Goal: Transaction & Acquisition: Obtain resource

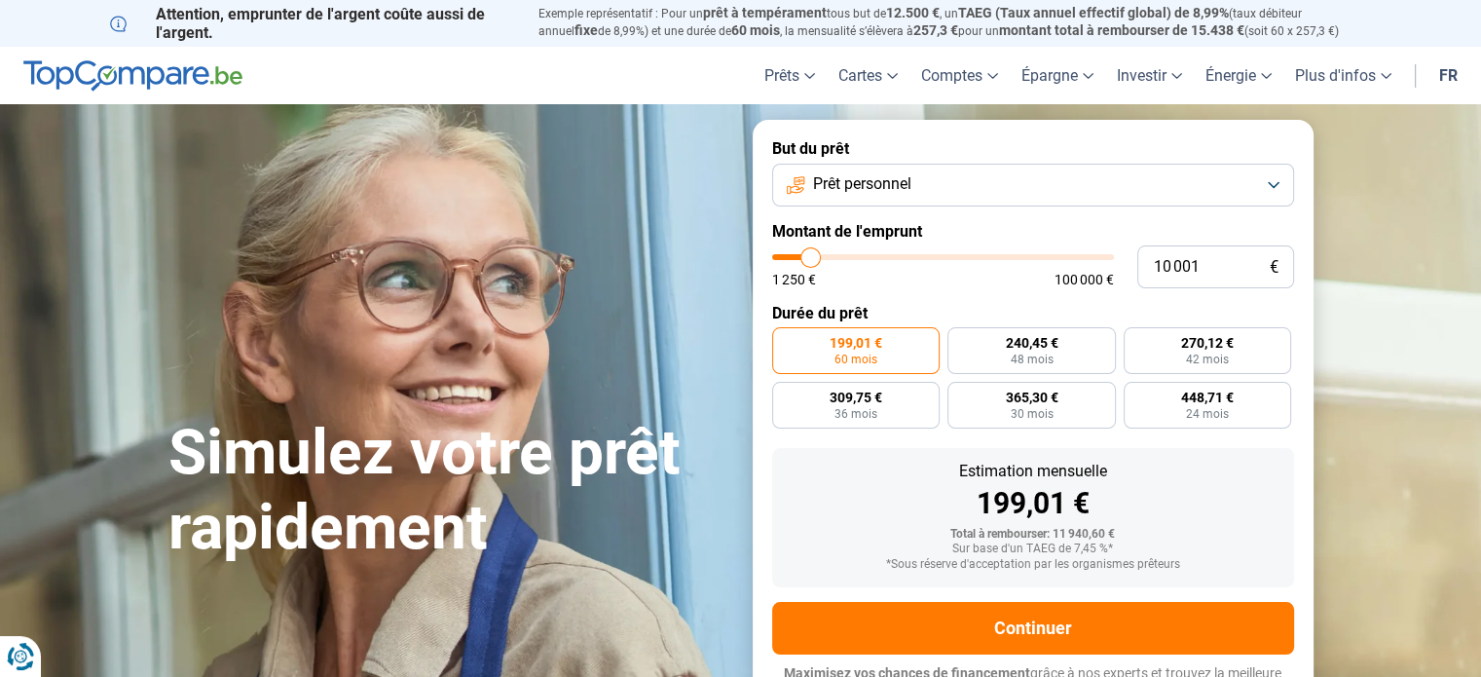
click at [804, 281] on form "But du prêt Prêt personnel Montant de l'emprunt 10 001 € 1 250 € 100 000 € Duré…" at bounding box center [1033, 420] width 561 height 601
type input "9 500"
type input "9500"
type input "9 750"
type input "9750"
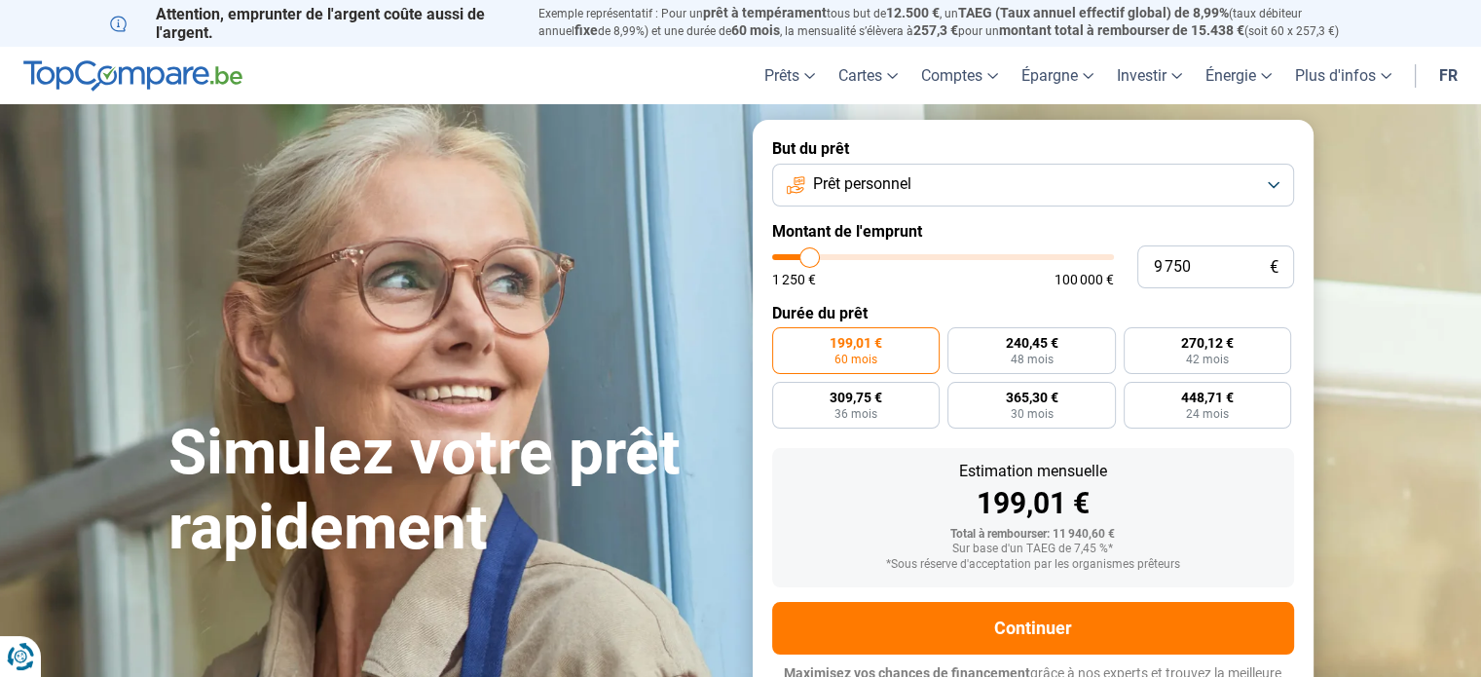
type input "10 000"
type input "10000"
type input "10 250"
type input "10250"
type input "10 500"
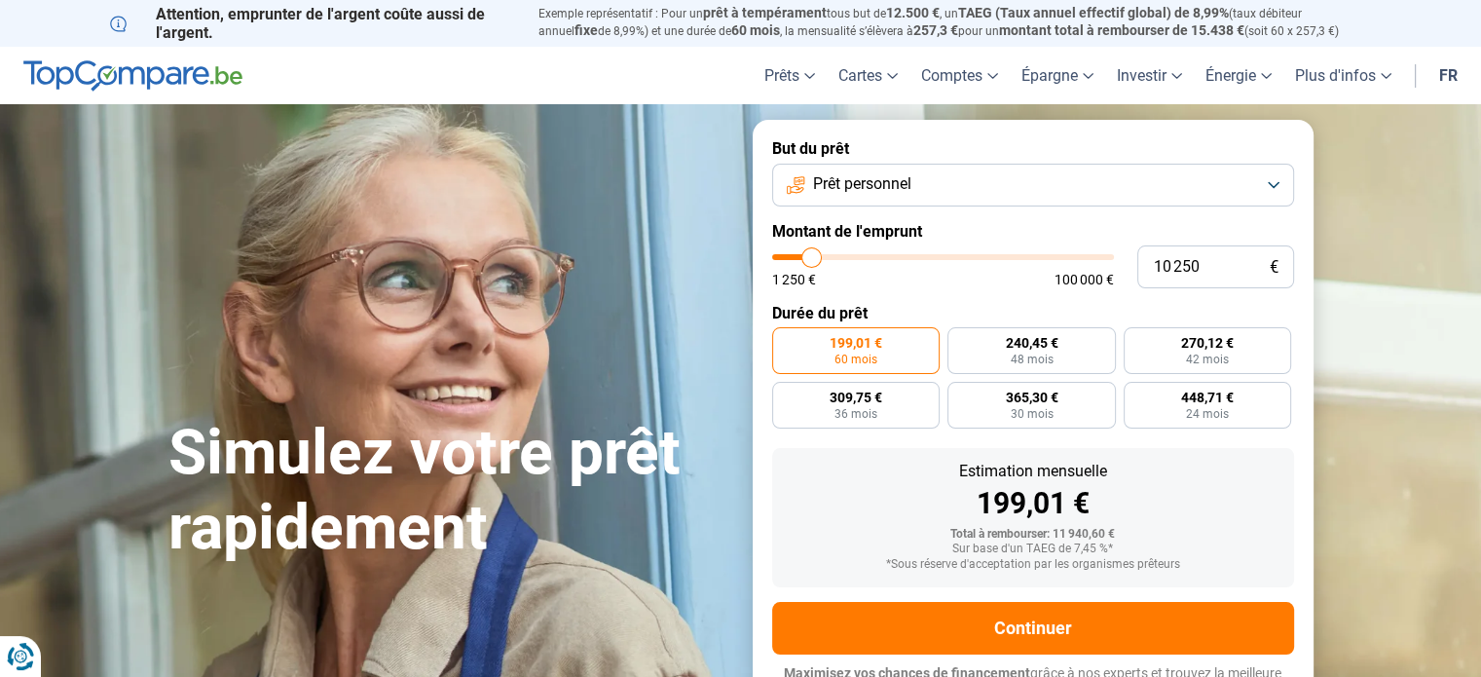
type input "10500"
type input "10 750"
type input "10750"
type input "11 000"
type input "11000"
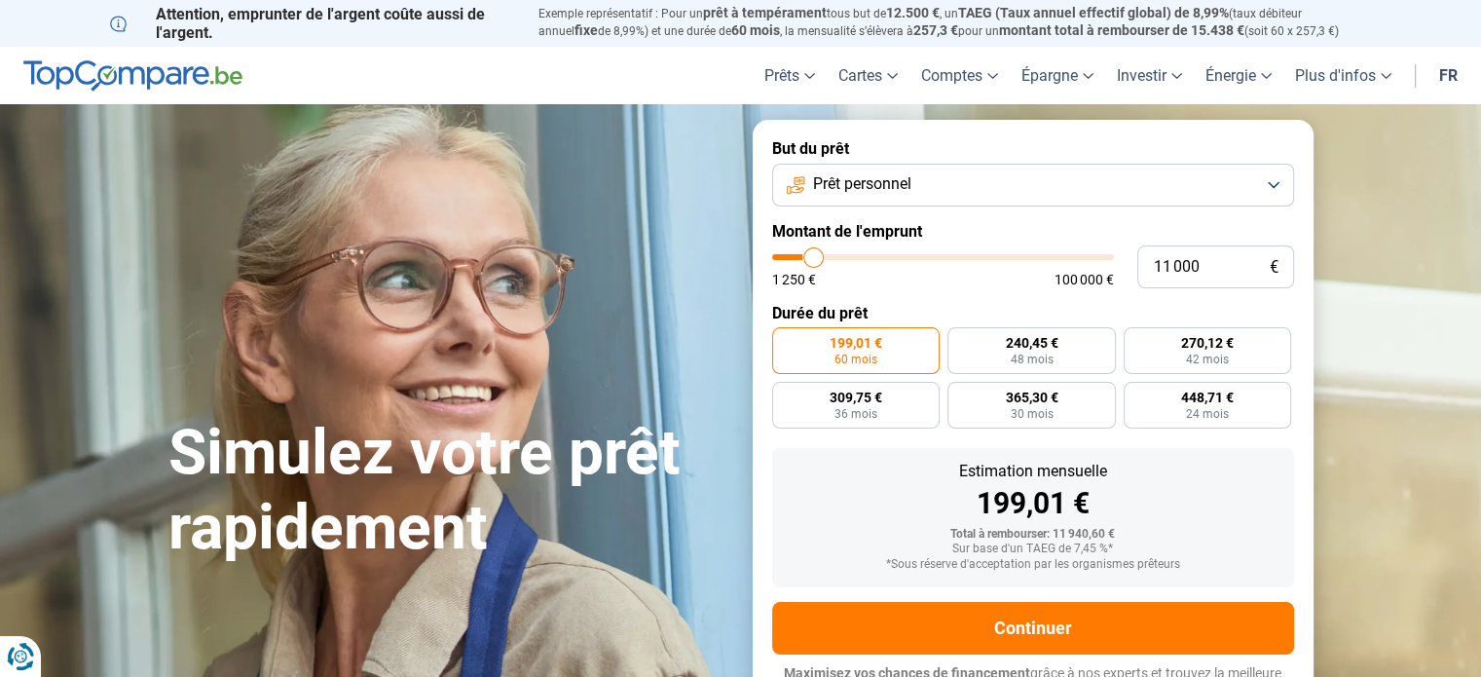
type input "11 250"
type input "11250"
type input "11 750"
type input "11750"
type input "12 000"
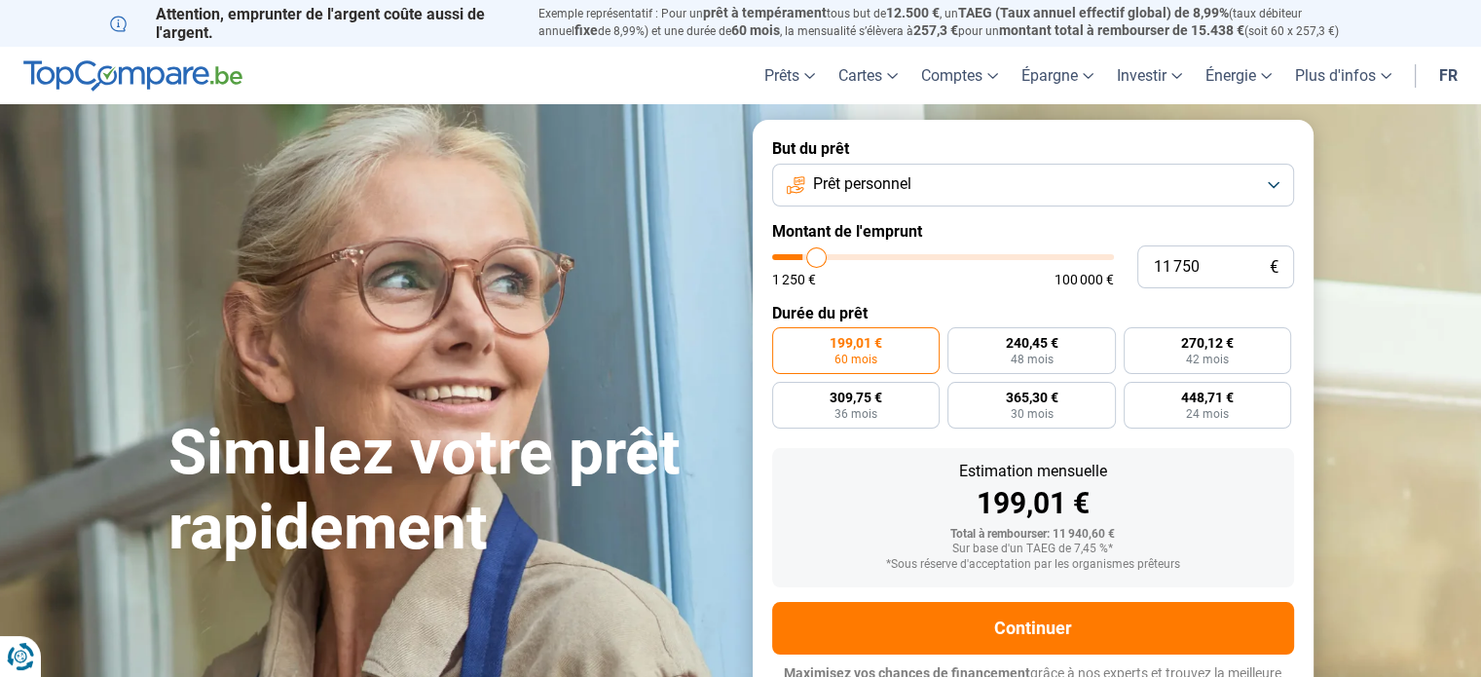
type input "12000"
type input "12 250"
type input "12250"
type input "12 500"
type input "12500"
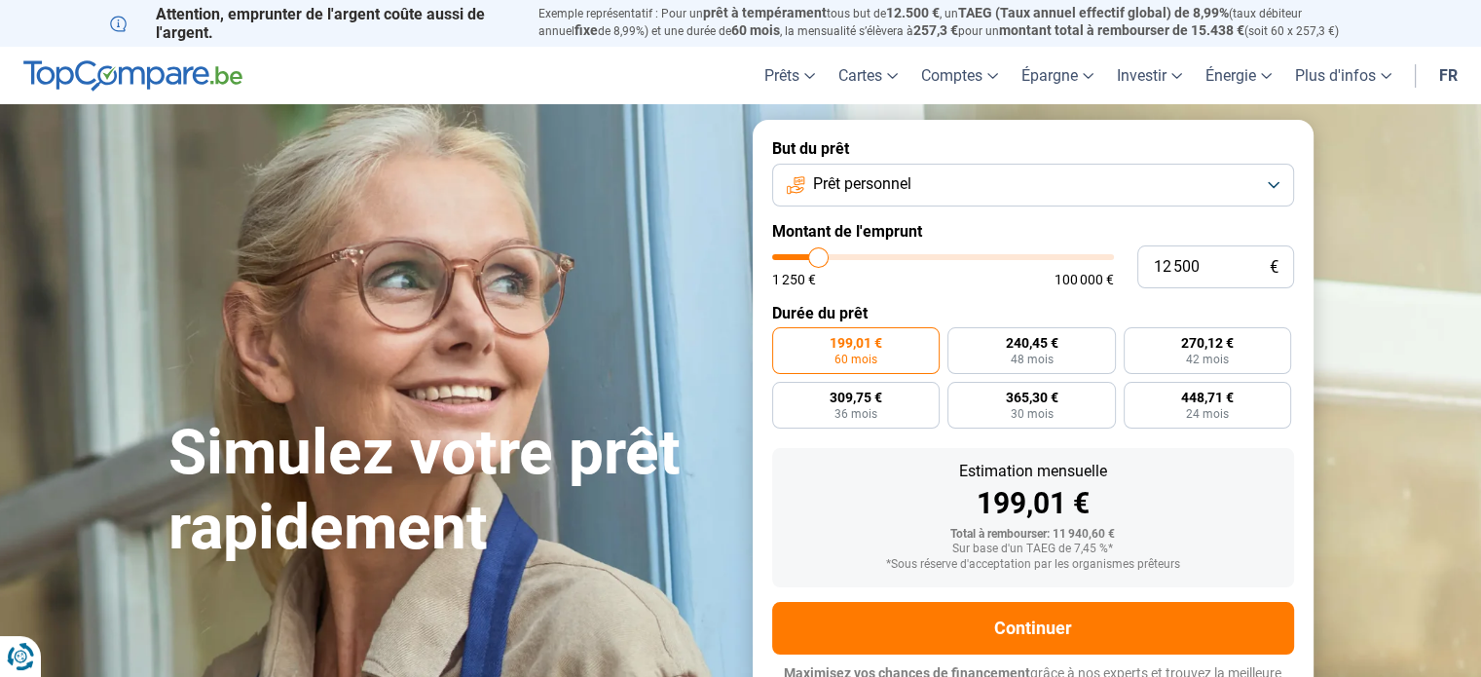
type input "12 750"
type input "12750"
type input "13 000"
type input "13000"
type input "13 250"
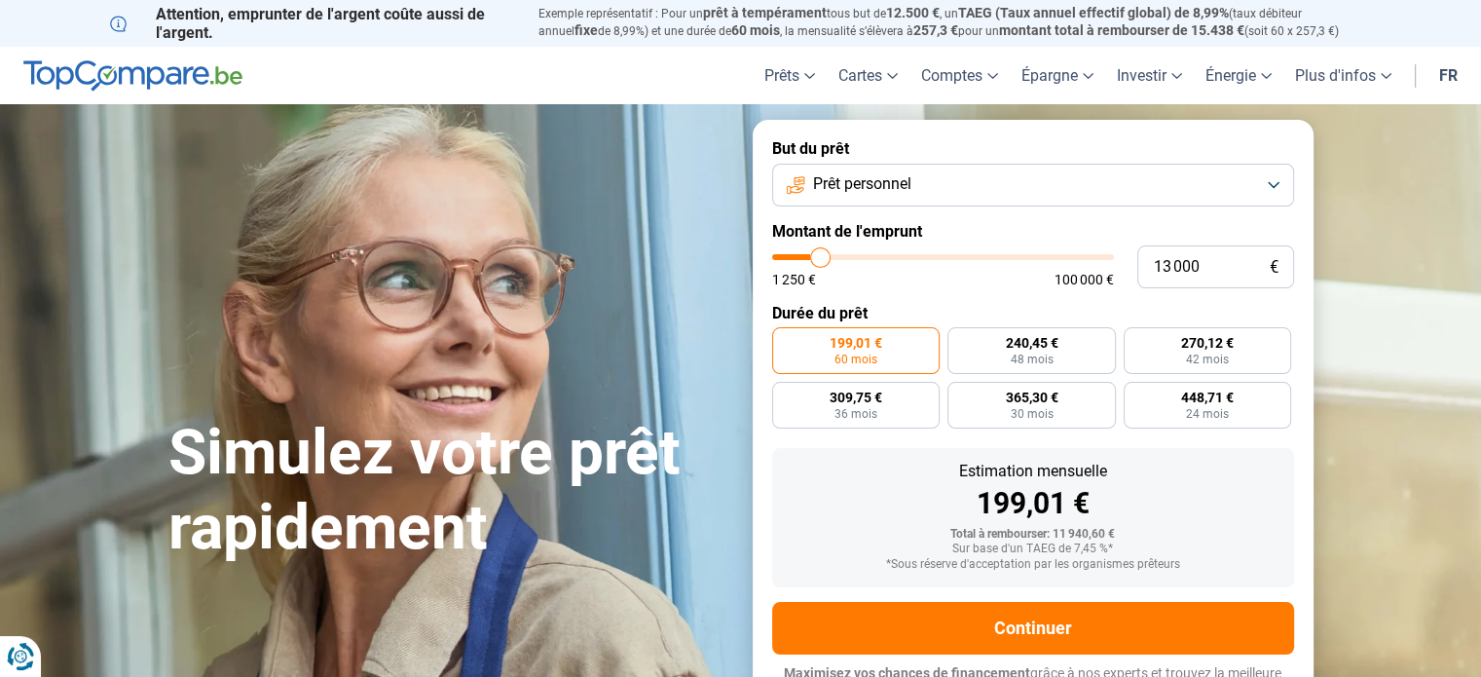
type input "13250"
type input "13 500"
type input "13500"
type input "13 750"
type input "13750"
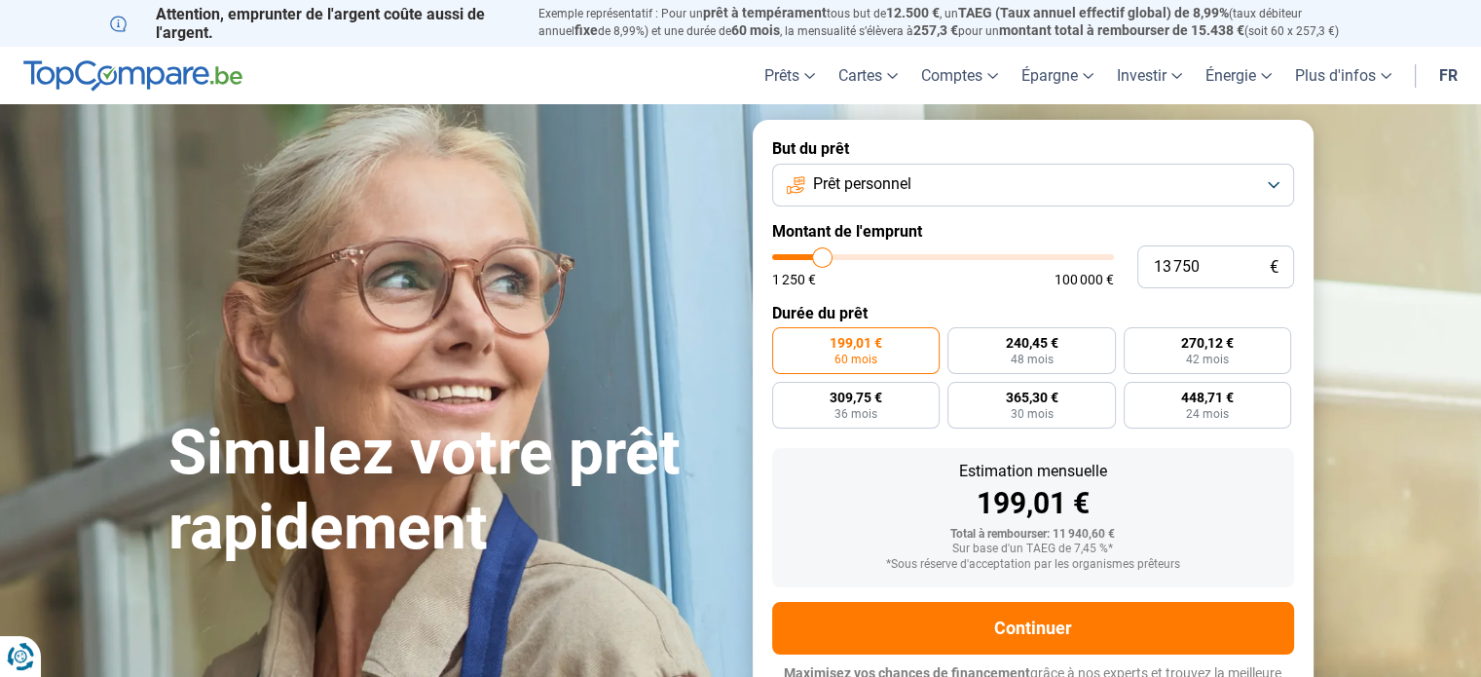
type input "14 000"
type input "14000"
type input "14 250"
type input "14250"
type input "14 500"
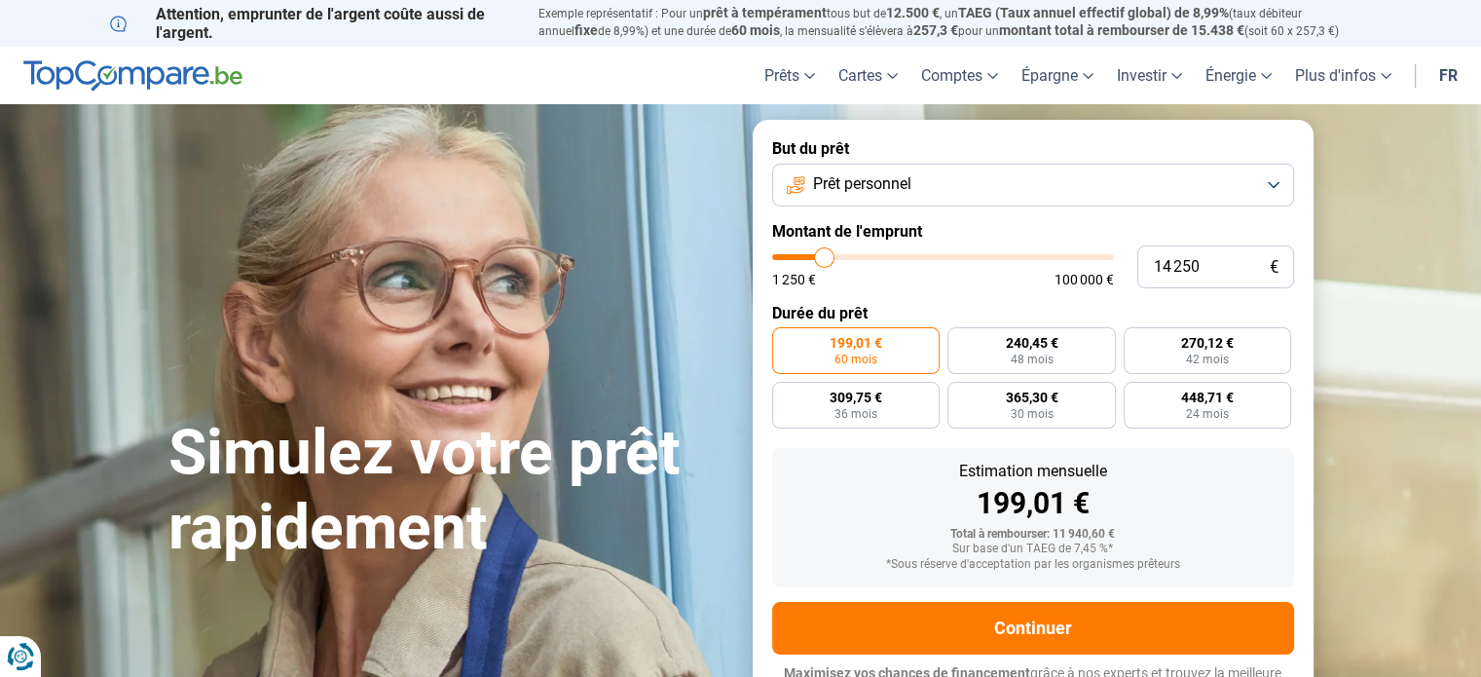
type input "14500"
type input "14 750"
type input "14750"
type input "15 250"
type input "15250"
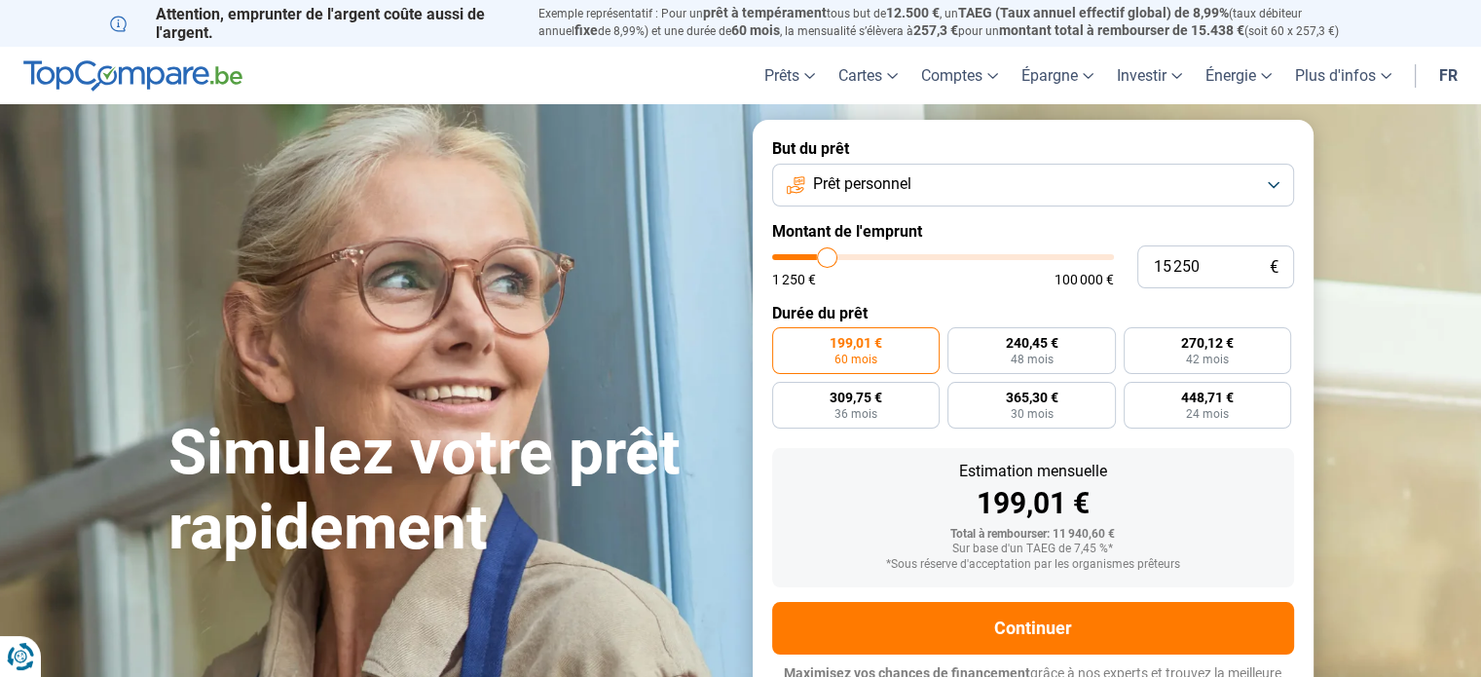
type input "16 250"
type input "16250"
type input "16 750"
type input "16750"
type input "17 250"
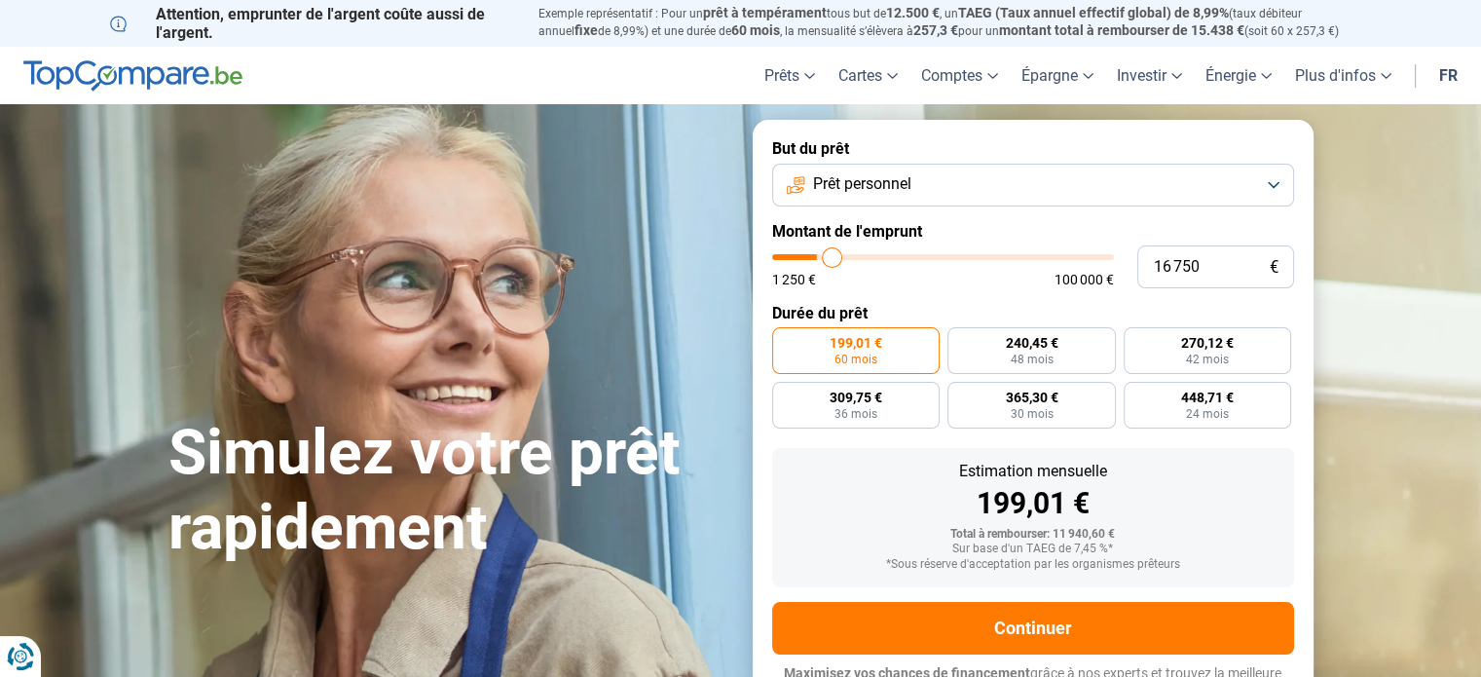
type input "17250"
type input "17 750"
type input "17750"
type input "18 000"
type input "18000"
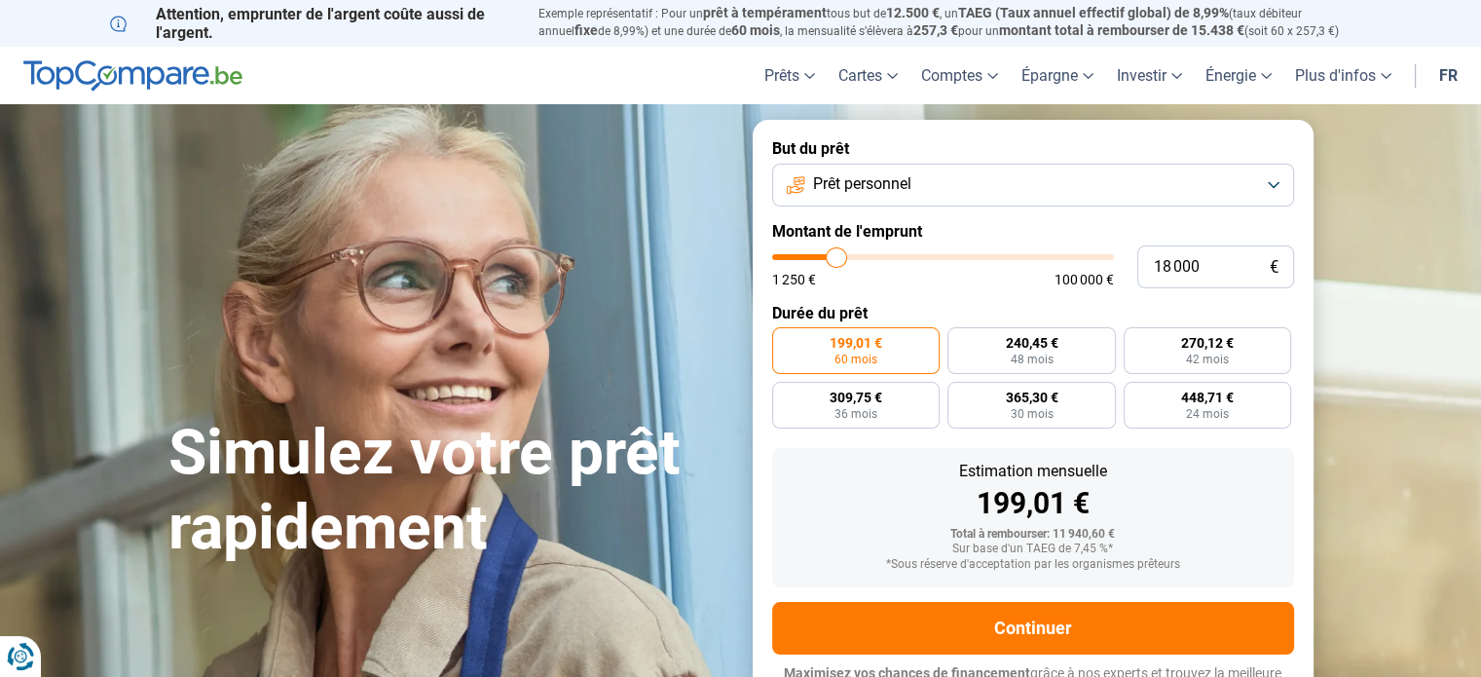
type input "18 500"
type input "18500"
type input "18 750"
type input "18750"
type input "19 000"
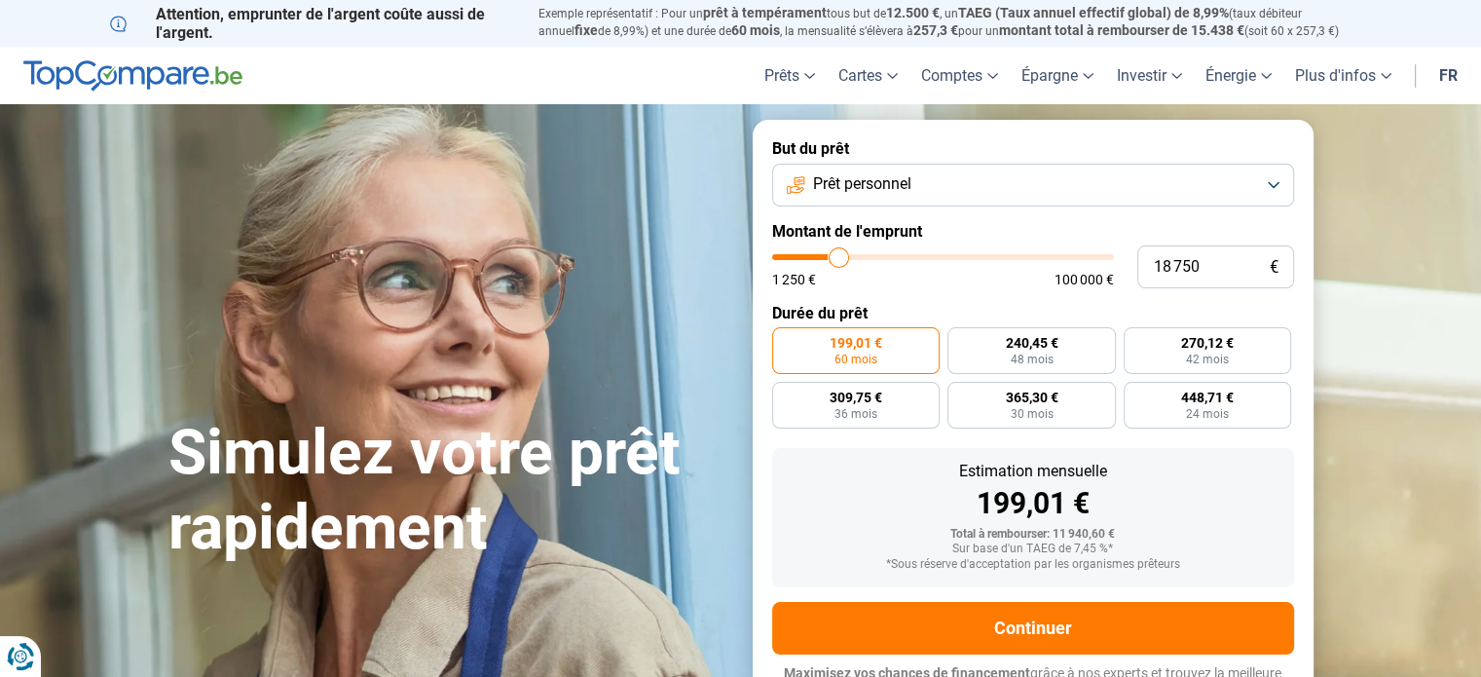
type input "19000"
type input "19 250"
type input "19250"
type input "19 500"
type input "19500"
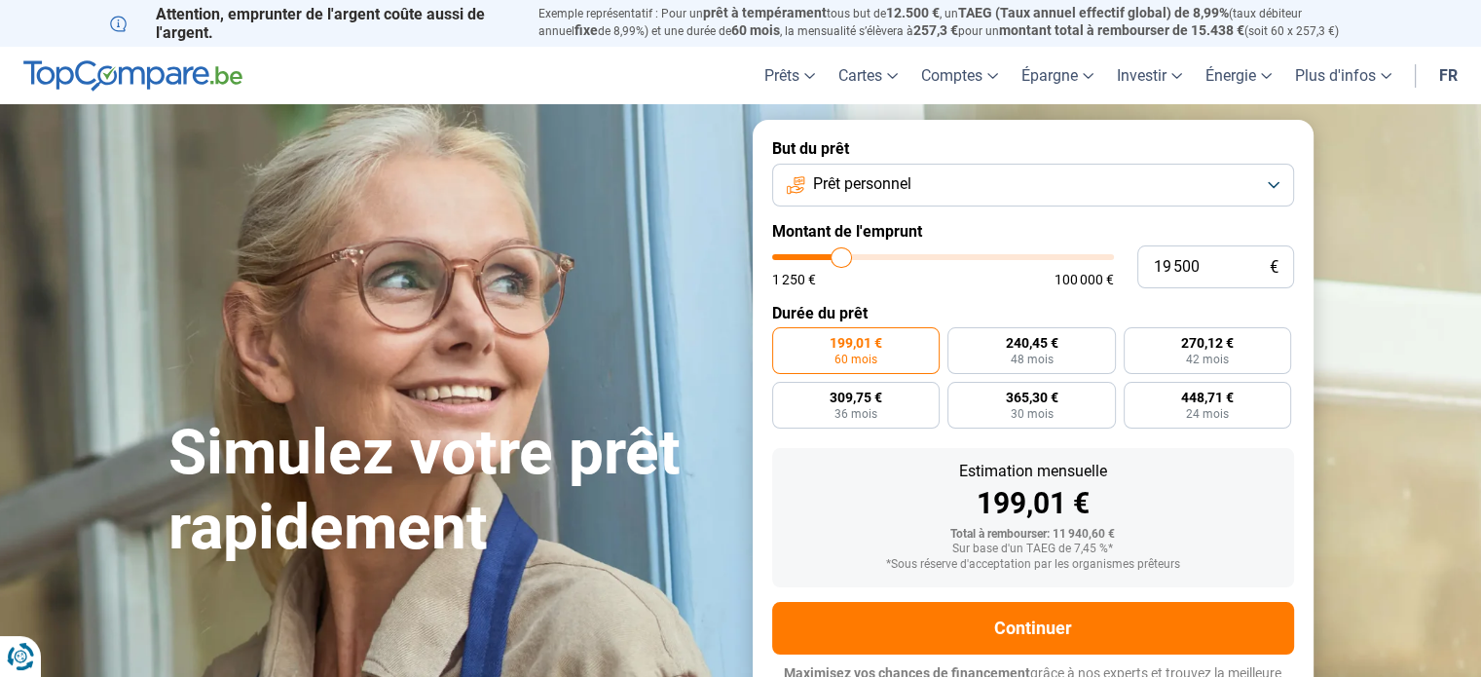
type input "17 500"
type input "17500"
type input "12 250"
type input "12250"
type input "8 250"
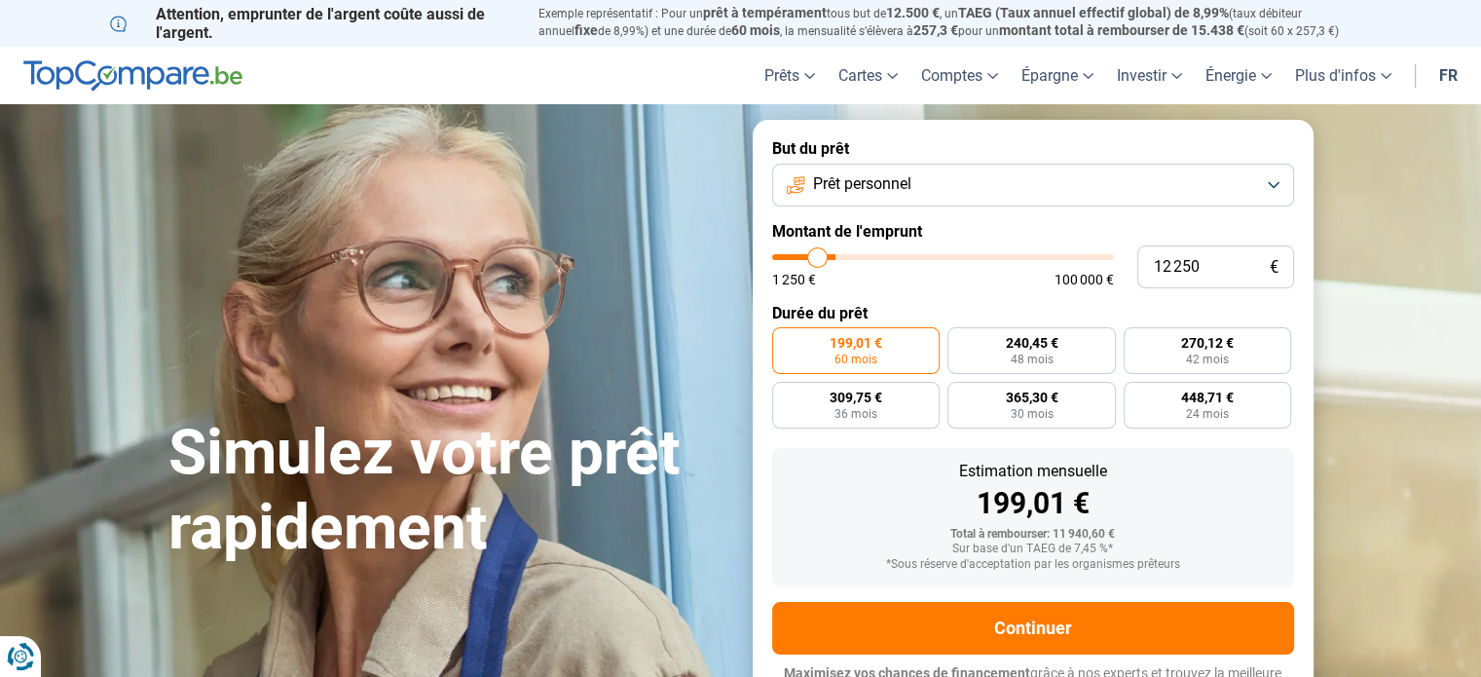
type input "8250"
type input "1 250"
drag, startPoint x: 808, startPoint y: 251, endPoint x: 688, endPoint y: 287, distance: 125.1
type input "1250"
click at [772, 260] on input "range" at bounding box center [943, 257] width 342 height 6
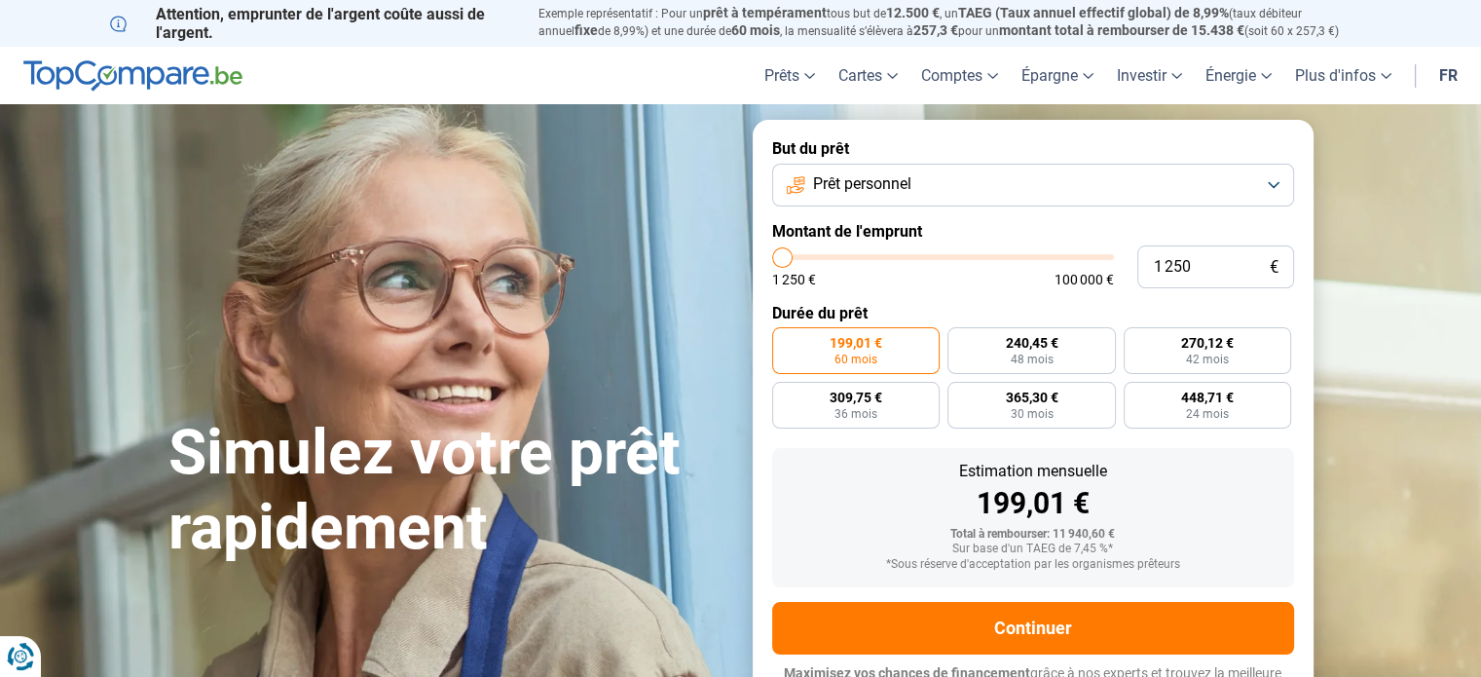
radio input "true"
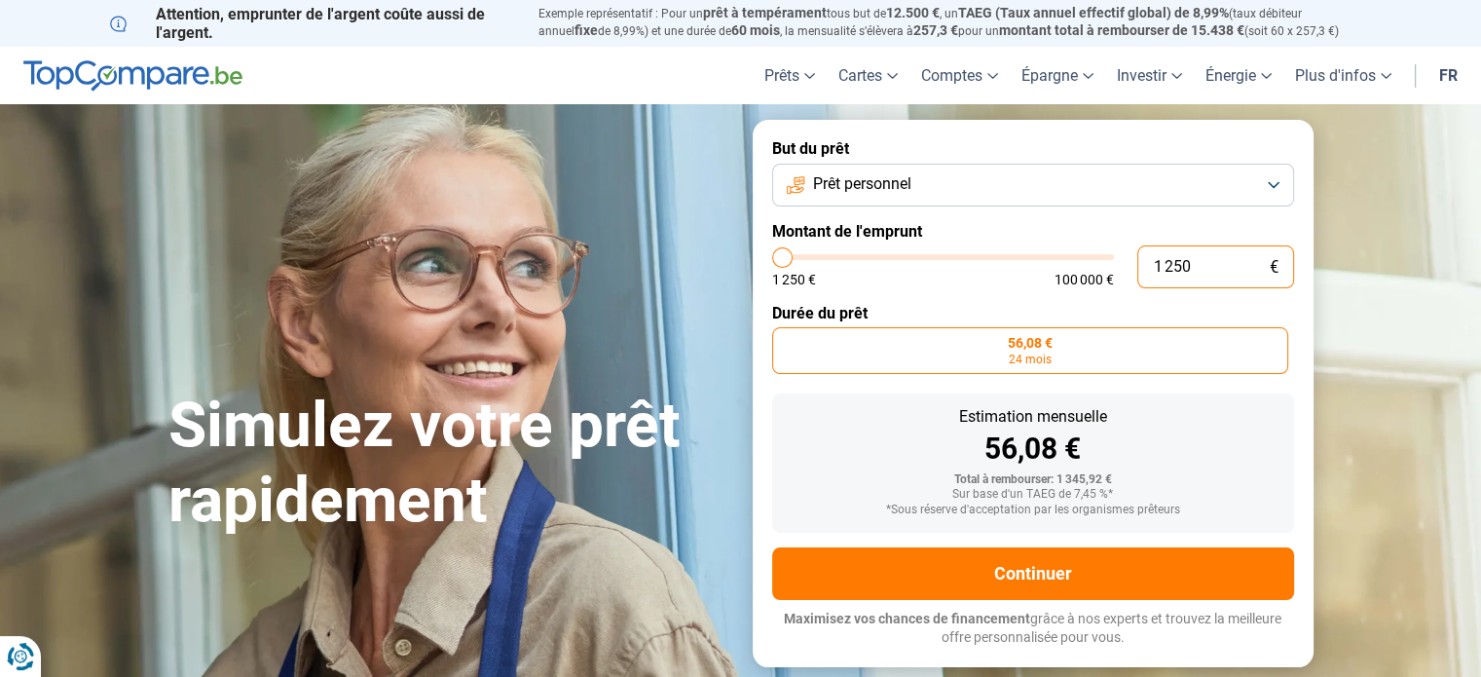
click at [1207, 262] on input "1 250" at bounding box center [1215, 266] width 157 height 43
type input "125"
type input "1250"
type input "12"
type input "1250"
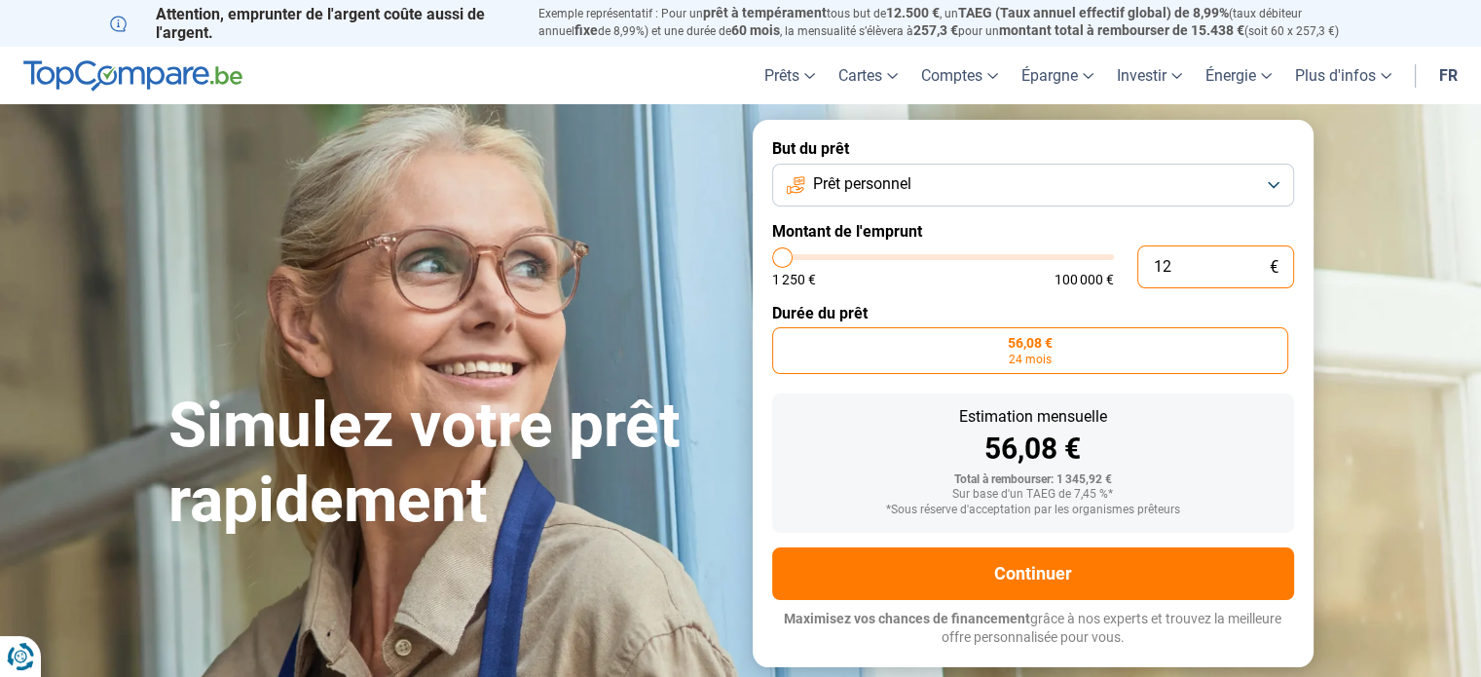
type input "1"
type input "1250"
type input "0"
type input "1250"
type input "1 250"
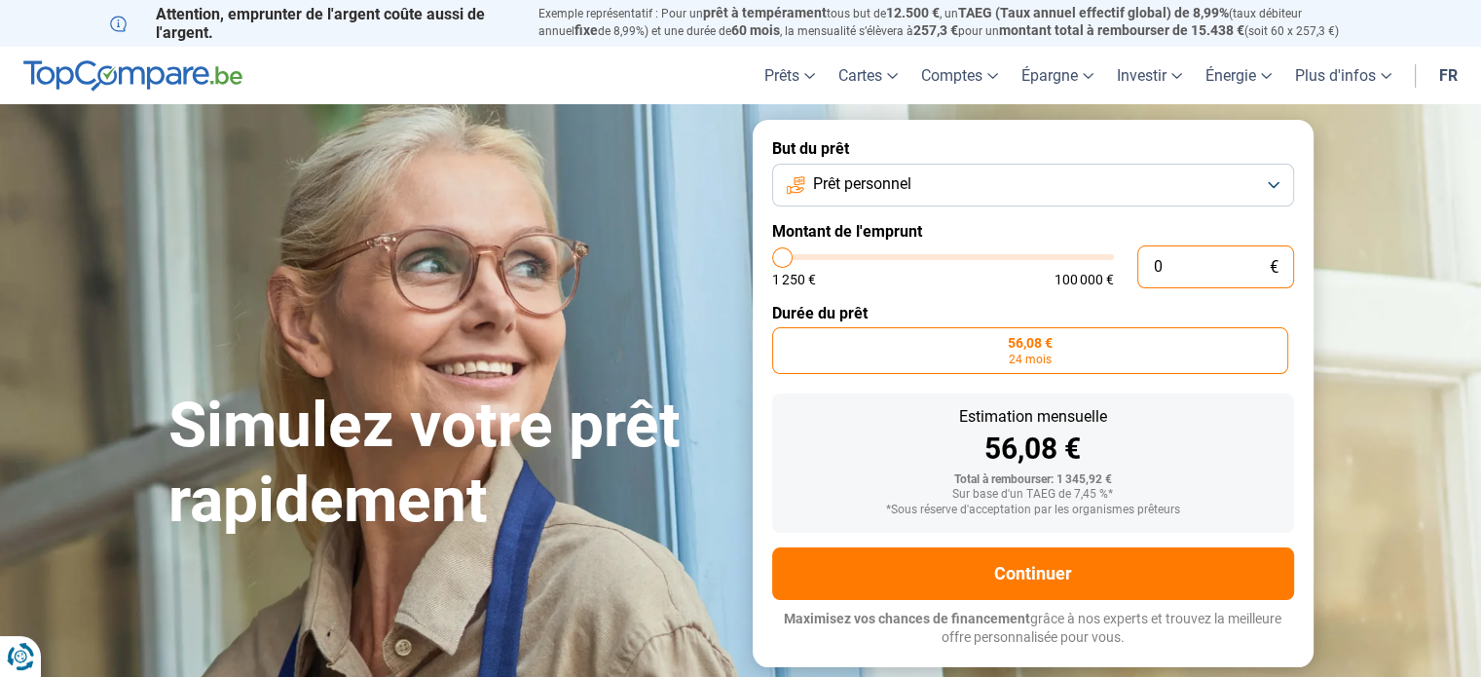
type input "1250"
type input "12 504"
type input "12500"
type input "125 040"
type input "100000"
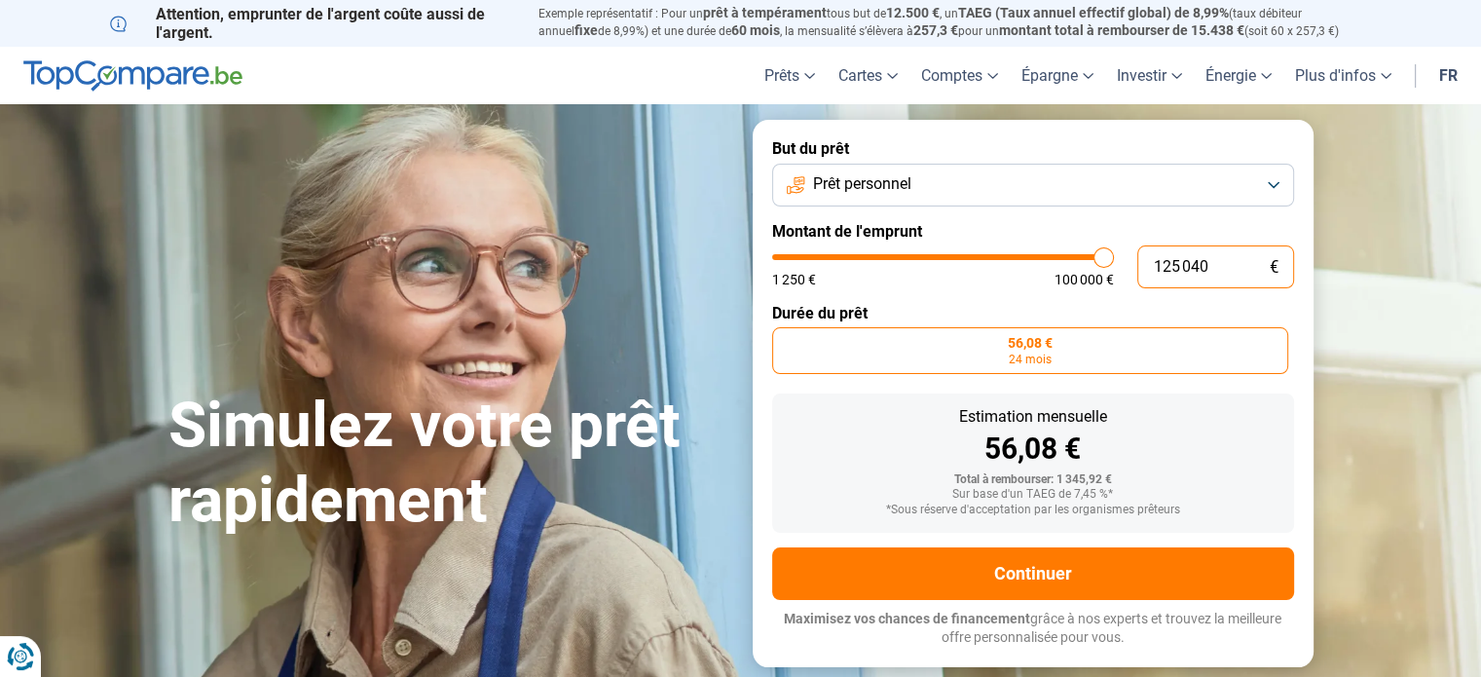
type input "12 504"
type input "12500"
type input "1 250"
type input "1250"
type input "125"
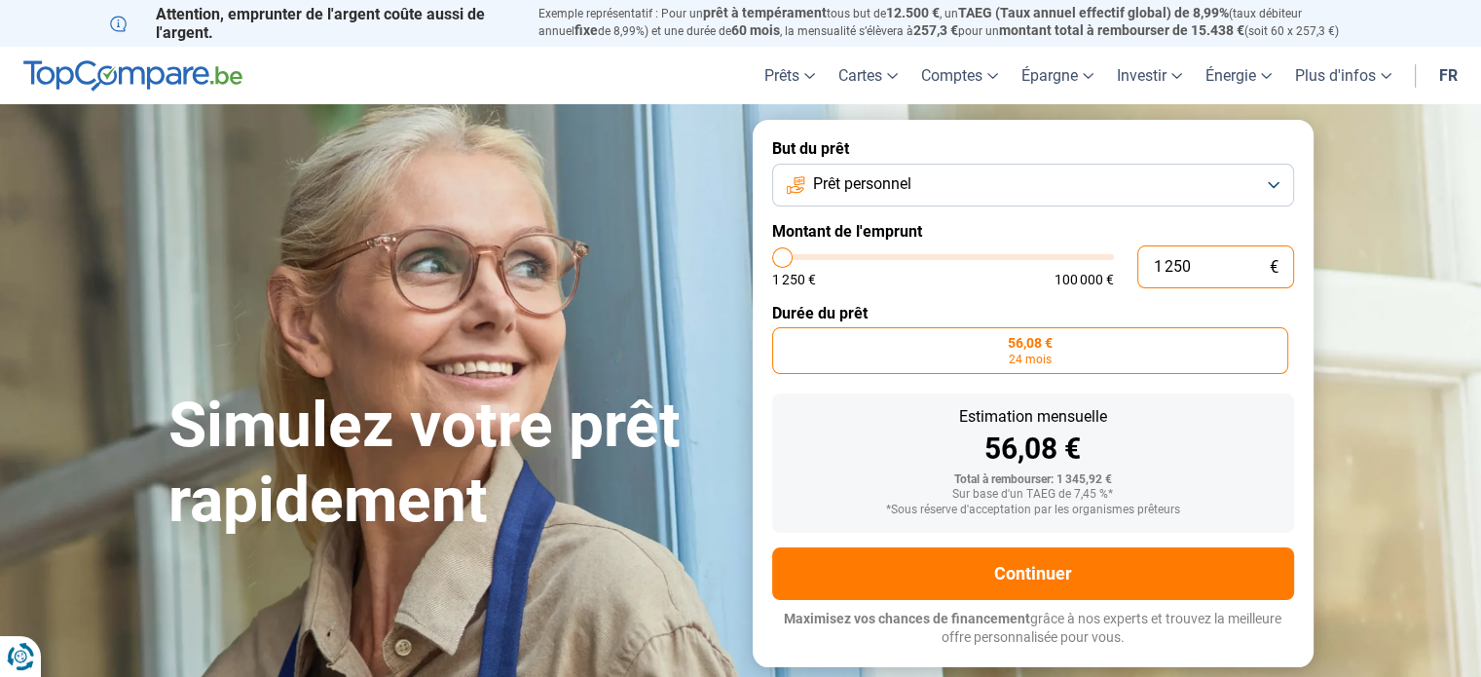
type input "1250"
type input "12"
type input "1250"
type input "1"
type input "1250"
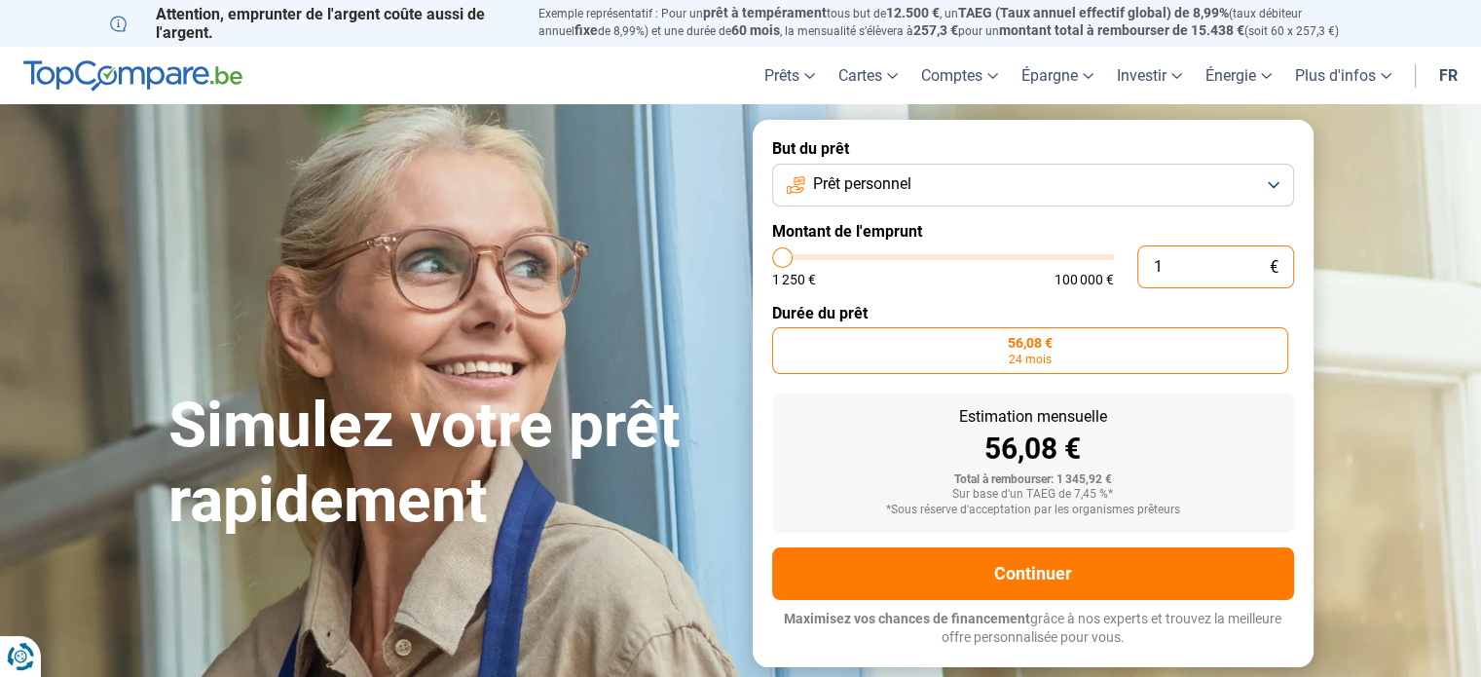
type input "0"
type input "1250"
type input "4"
type input "1250"
type input "40"
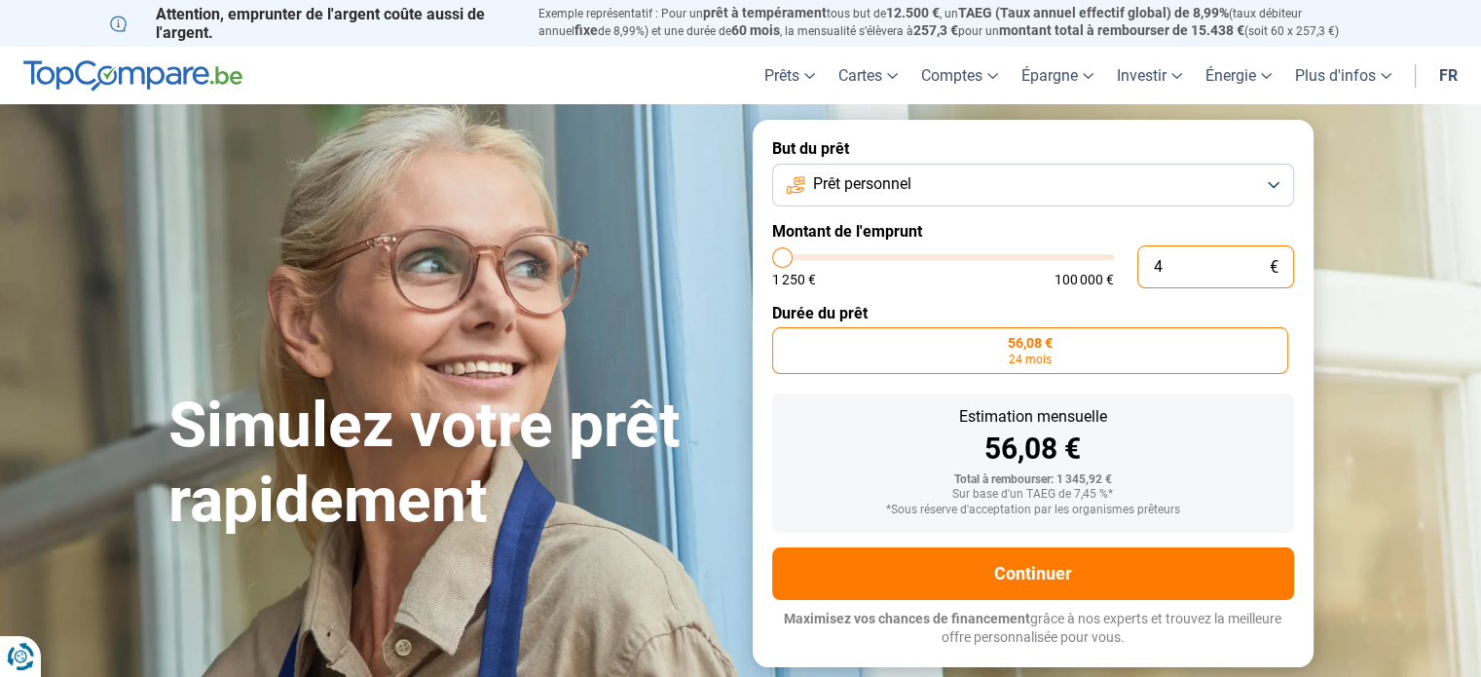
type input "1250"
type input "400"
type input "1250"
type input "4 000"
type input "4000"
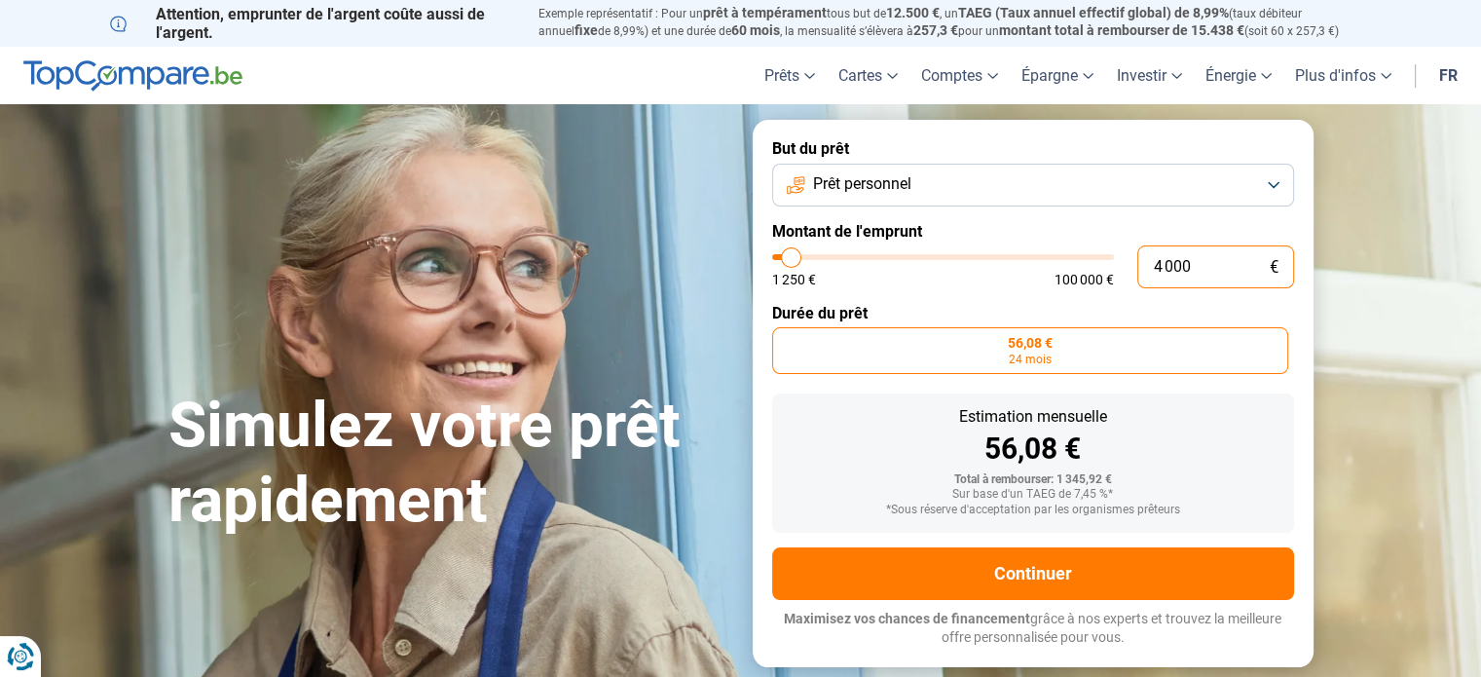
radio input "false"
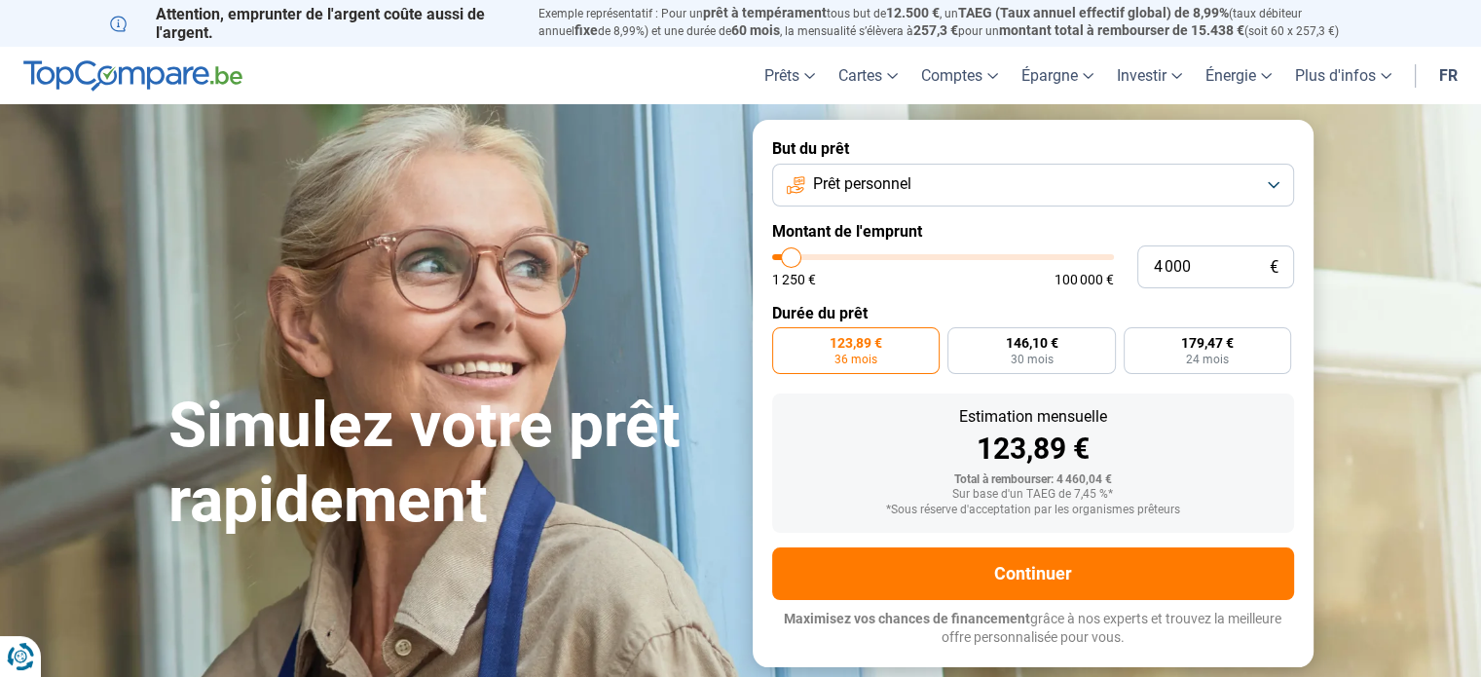
click at [1267, 189] on button "Prêt personnel" at bounding box center [1033, 185] width 522 height 43
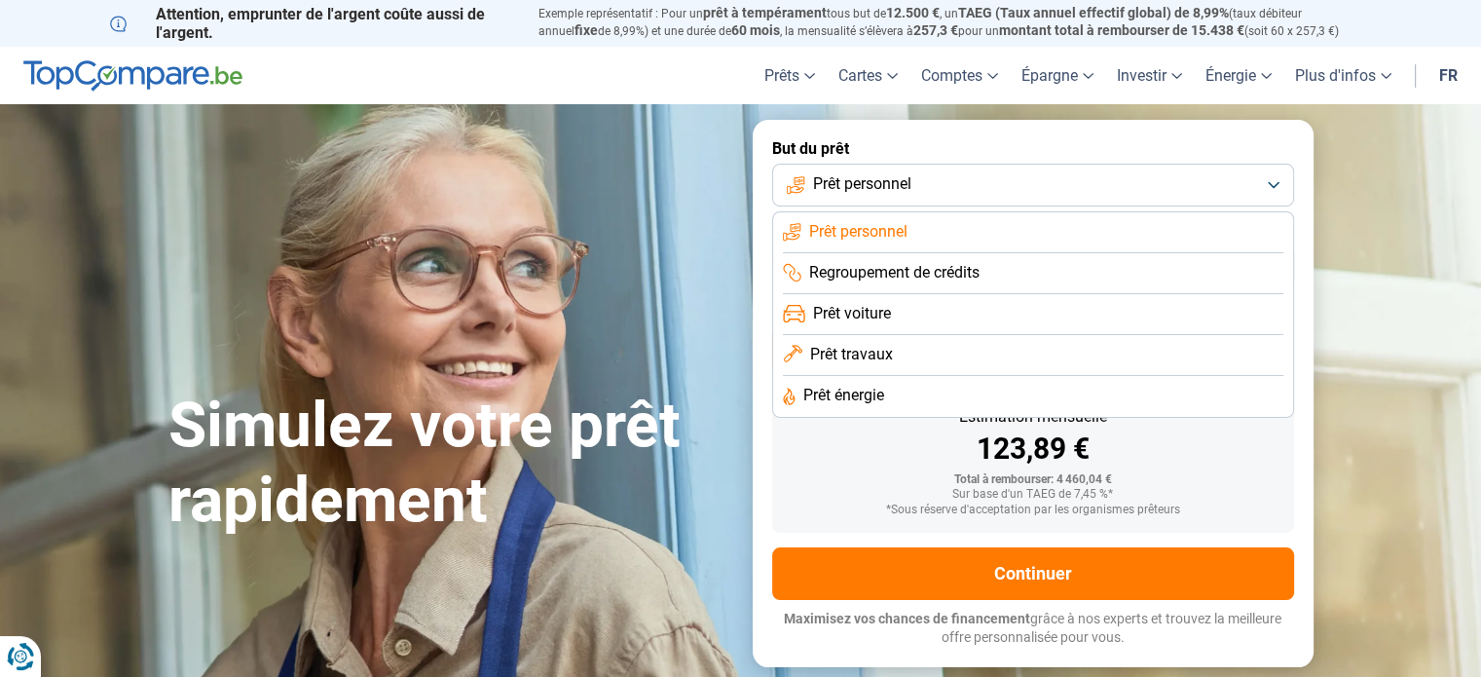
click at [1346, 227] on section "Simulez votre prêt rapidement Simulez votre prêt rapidement But du prêt Prêt pe…" at bounding box center [740, 392] width 1481 height 577
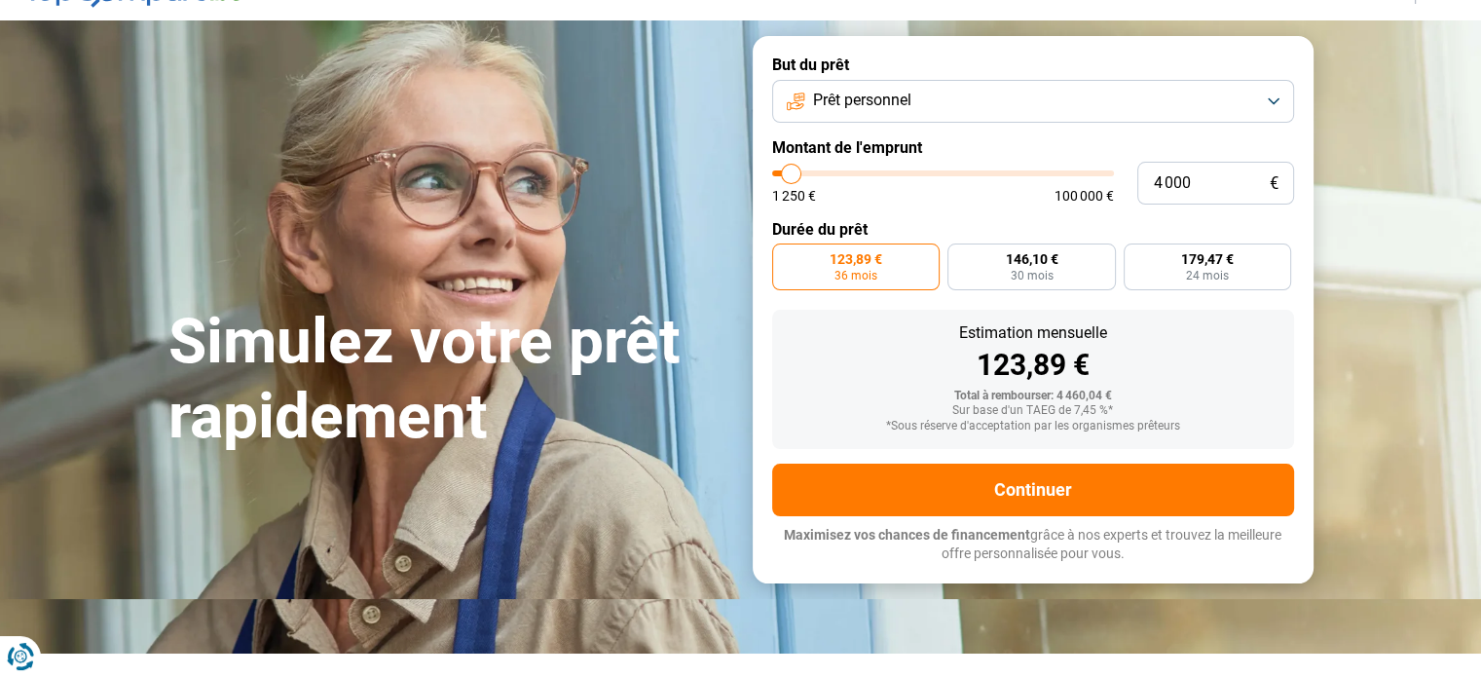
scroll to position [92, 0]
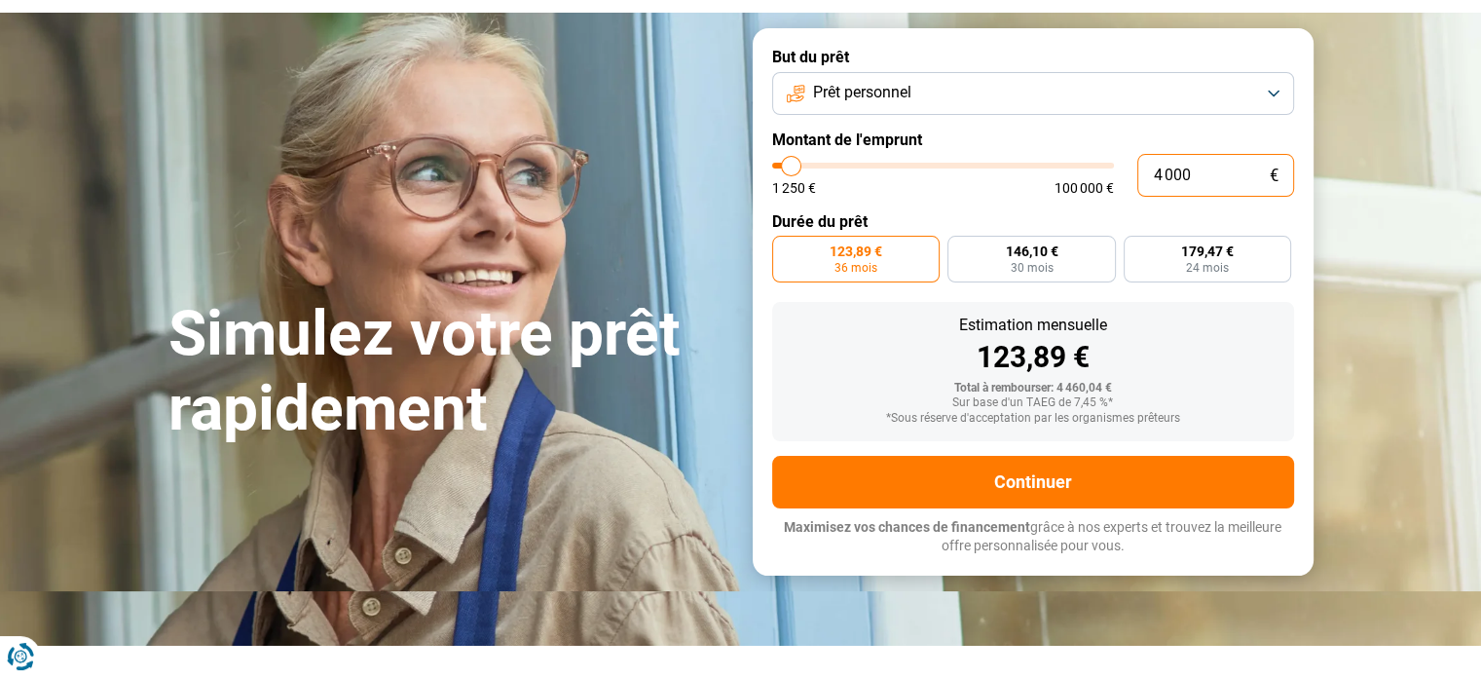
click at [1213, 175] on input "4 000" at bounding box center [1215, 175] width 157 height 43
type input "400"
type input "1250"
type input "40"
type input "1250"
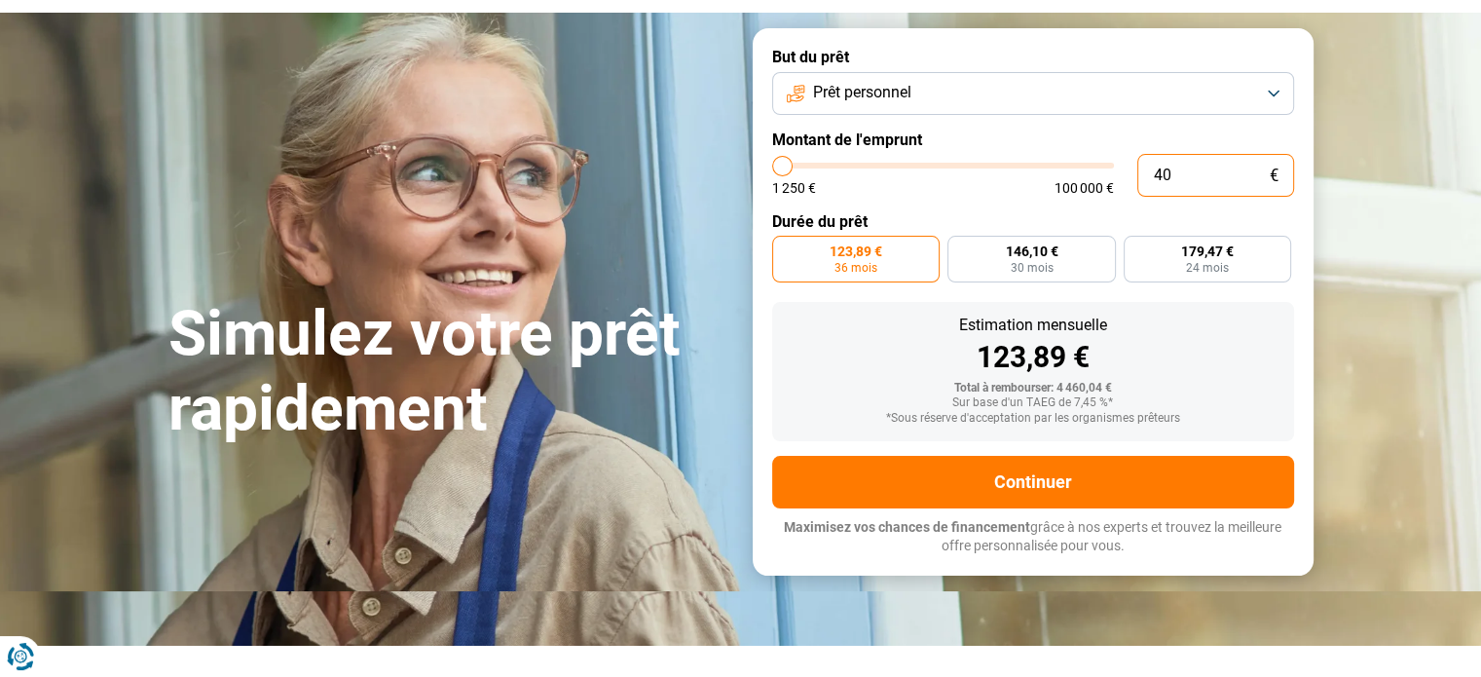
type input "4"
type input "1250"
type input "0"
type input "1250"
type input "3"
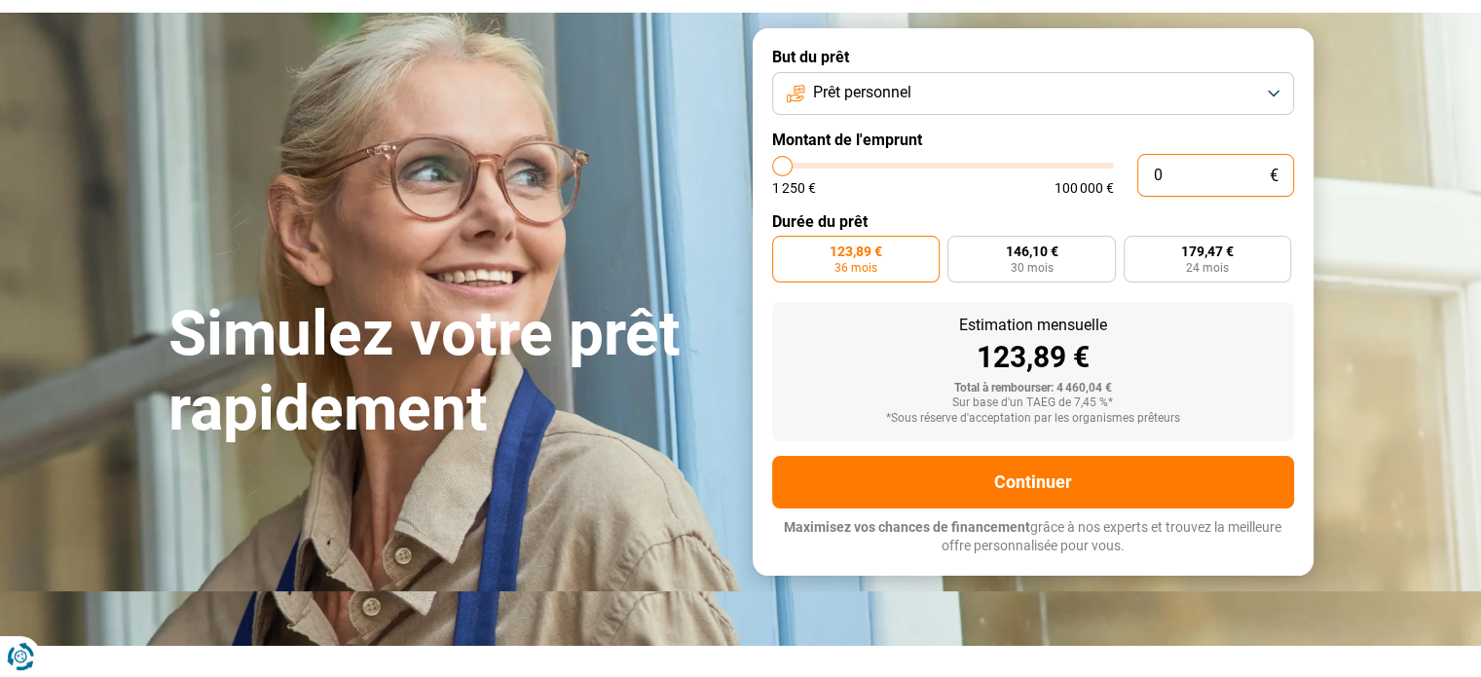
type input "1250"
type input "30"
type input "1250"
type input "300"
type input "1250"
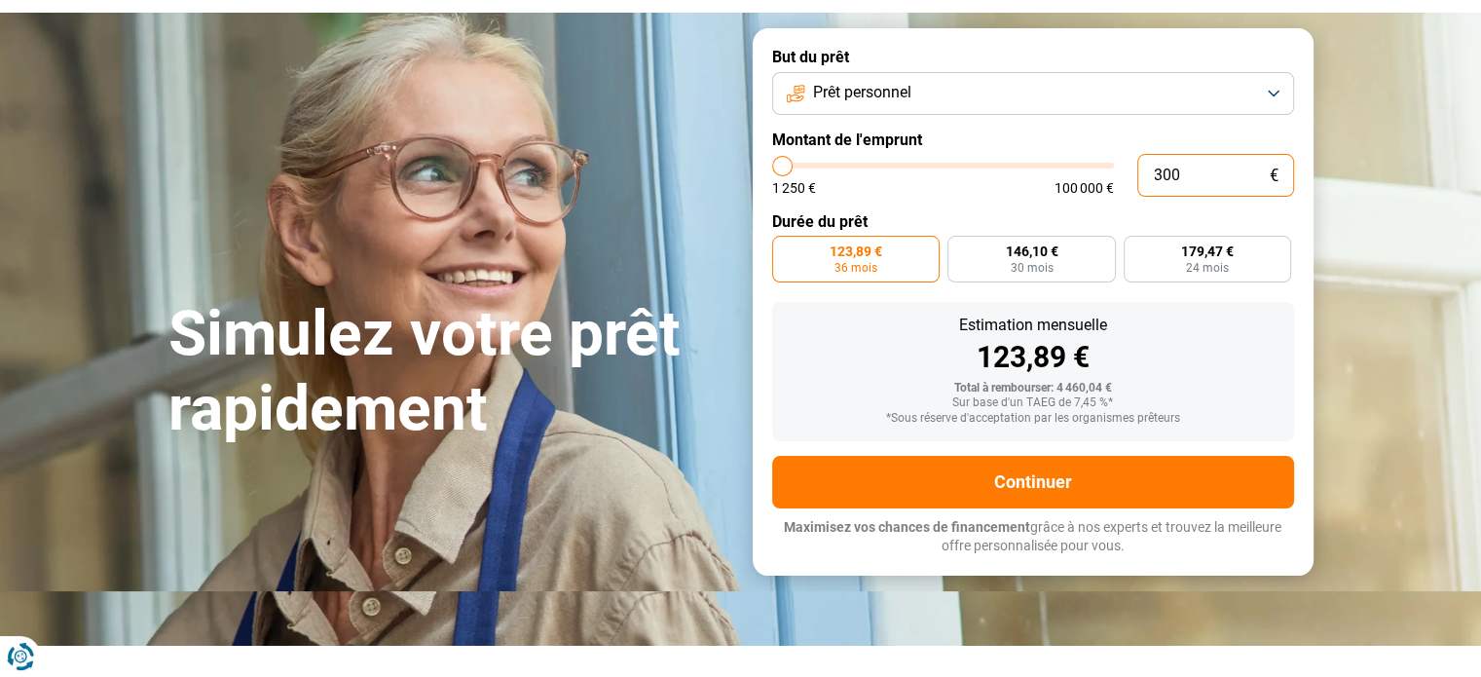
type input "3 000"
type input "3000"
radio input "true"
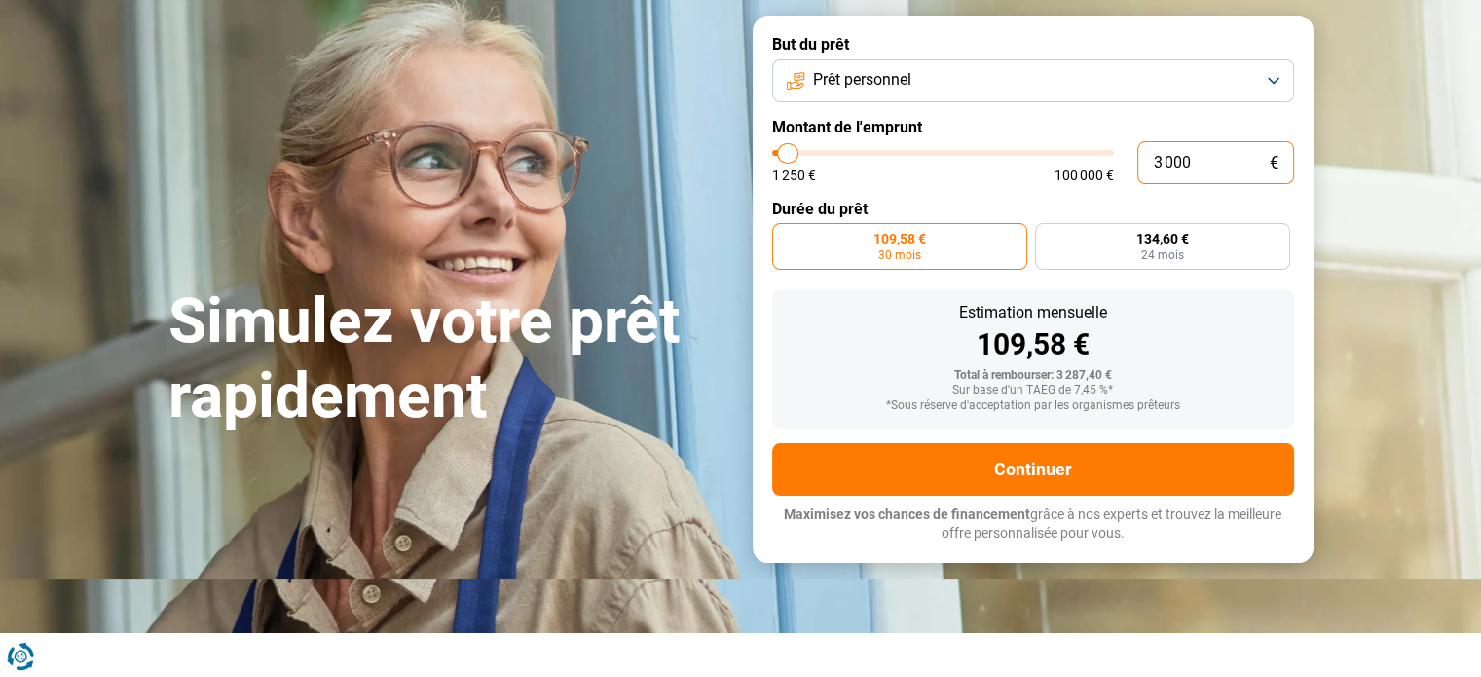
scroll to position [103, 0]
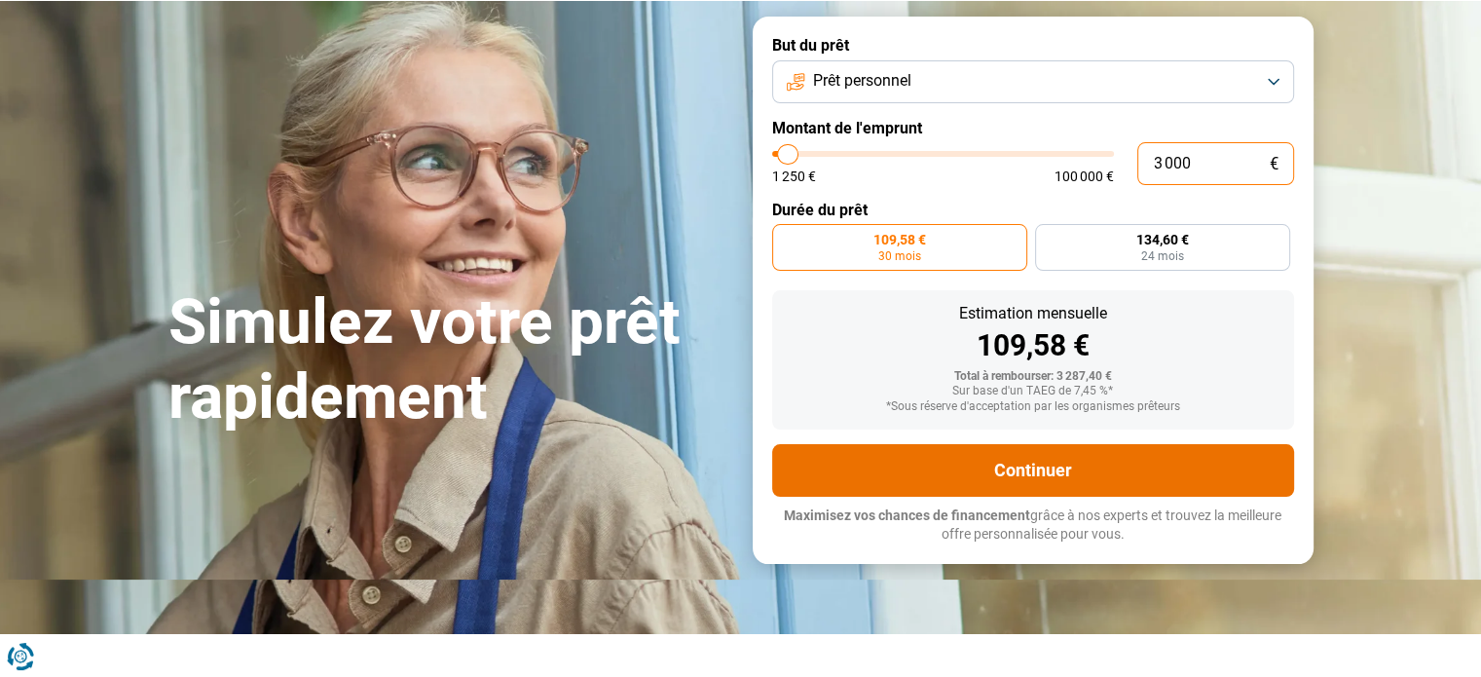
type input "3 000"
click at [1110, 463] on button "Continuer" at bounding box center [1033, 470] width 522 height 53
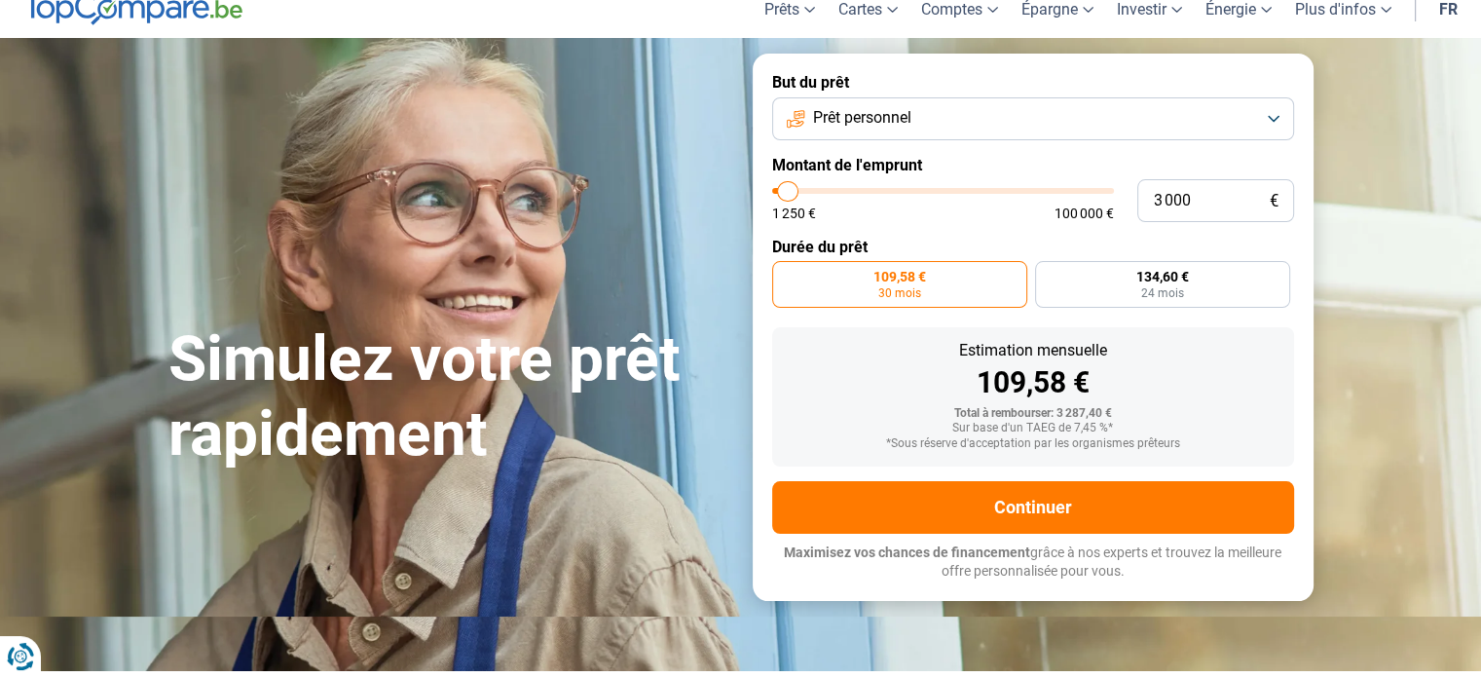
scroll to position [72, 0]
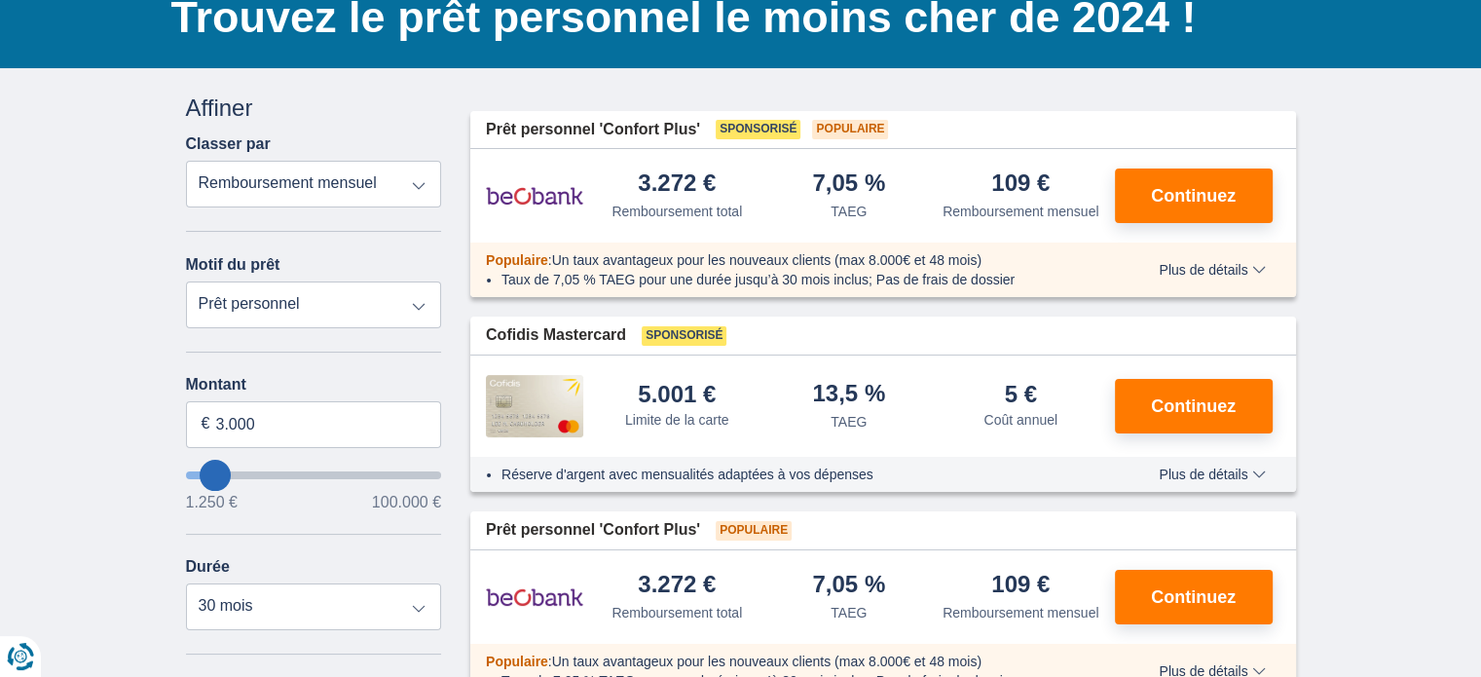
scroll to position [156, 0]
